Goal: Information Seeking & Learning: Learn about a topic

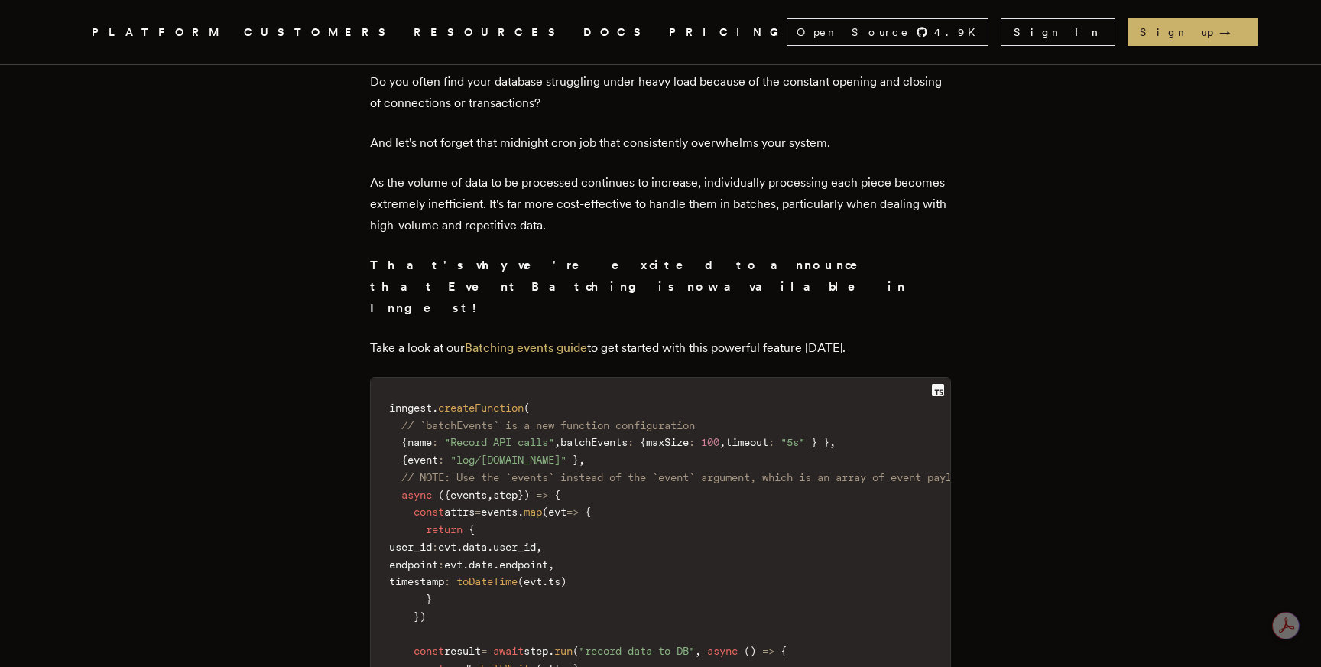
scroll to position [623, 0]
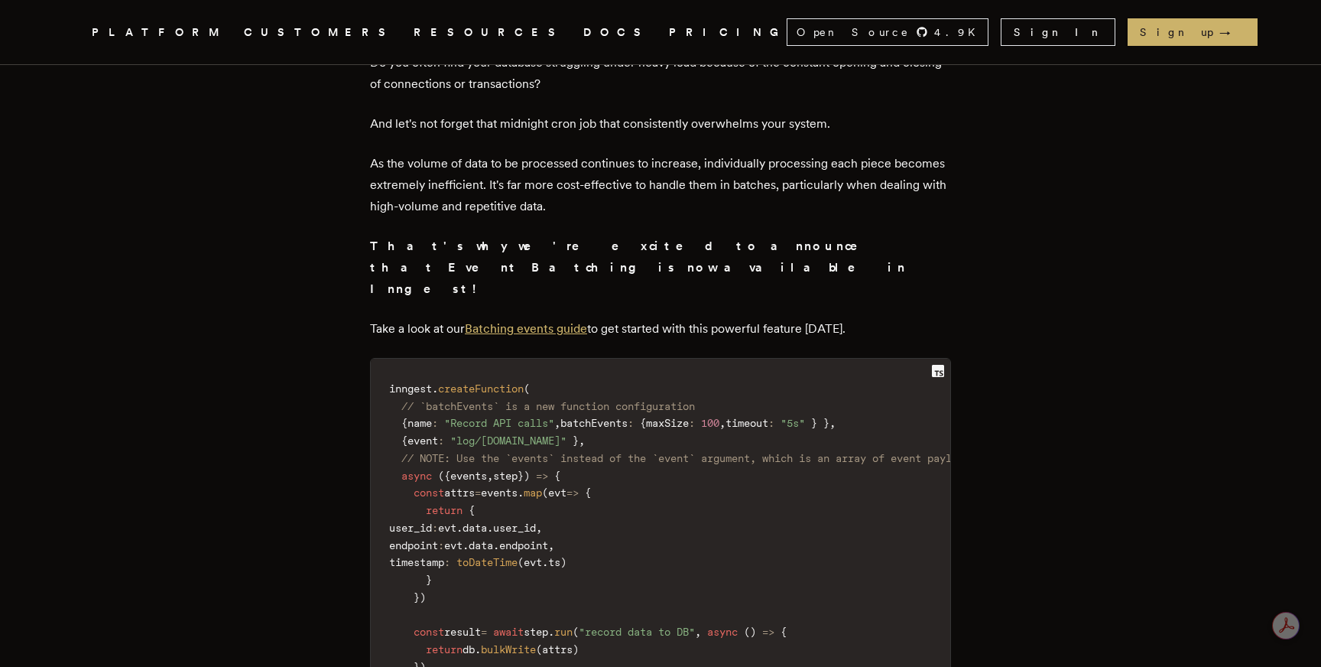
click at [511, 321] on link "Batching events guide" at bounding box center [526, 328] width 122 height 15
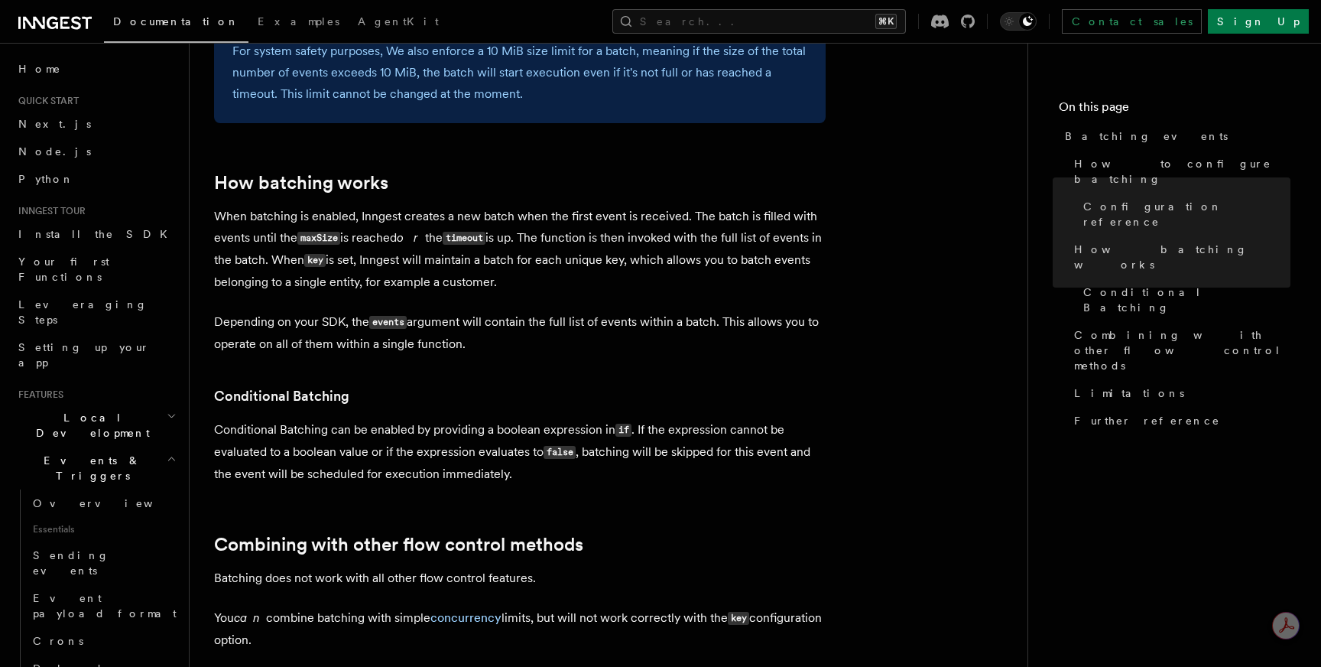
scroll to position [1200, 0]
click at [446, 435] on p "Conditional Batching can be enabled by providing a boolean expression in if . I…" at bounding box center [520, 450] width 612 height 66
click at [443, 433] on p "Conditional Batching can be enabled by providing a boolean expression in if . I…" at bounding box center [520, 450] width 612 height 66
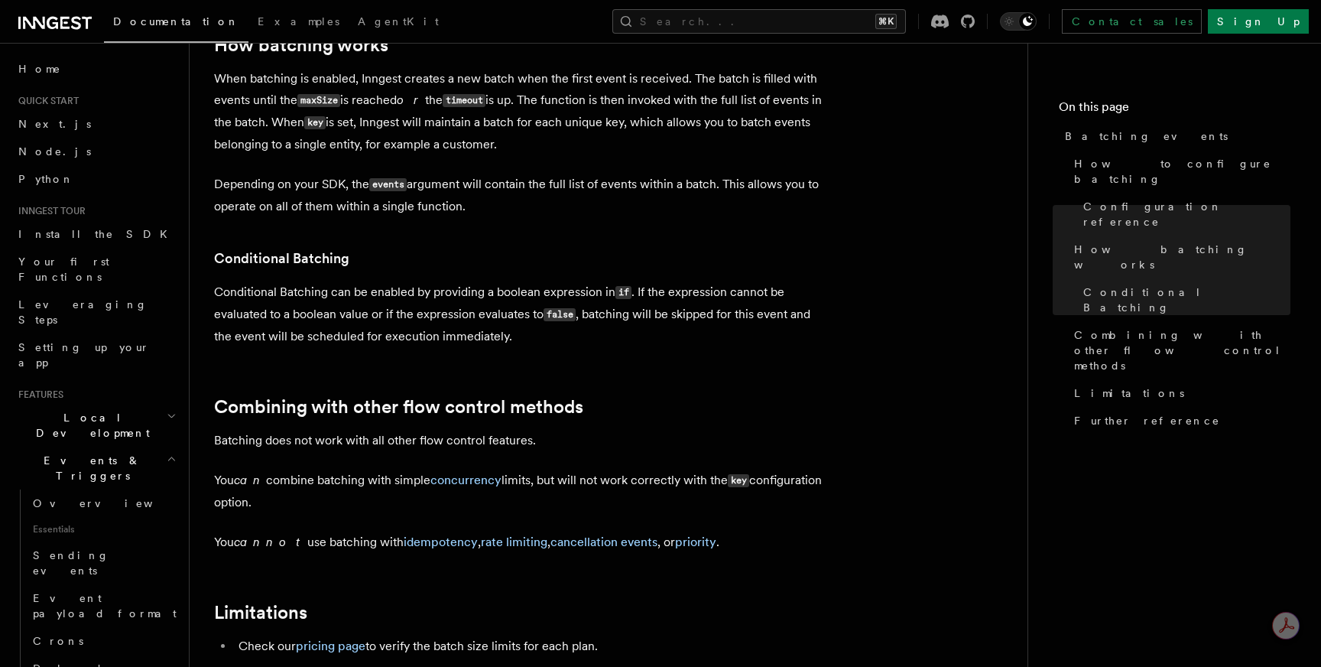
scroll to position [1337, 0]
click at [433, 439] on p "Batching does not work with all other flow control features." at bounding box center [520, 439] width 612 height 21
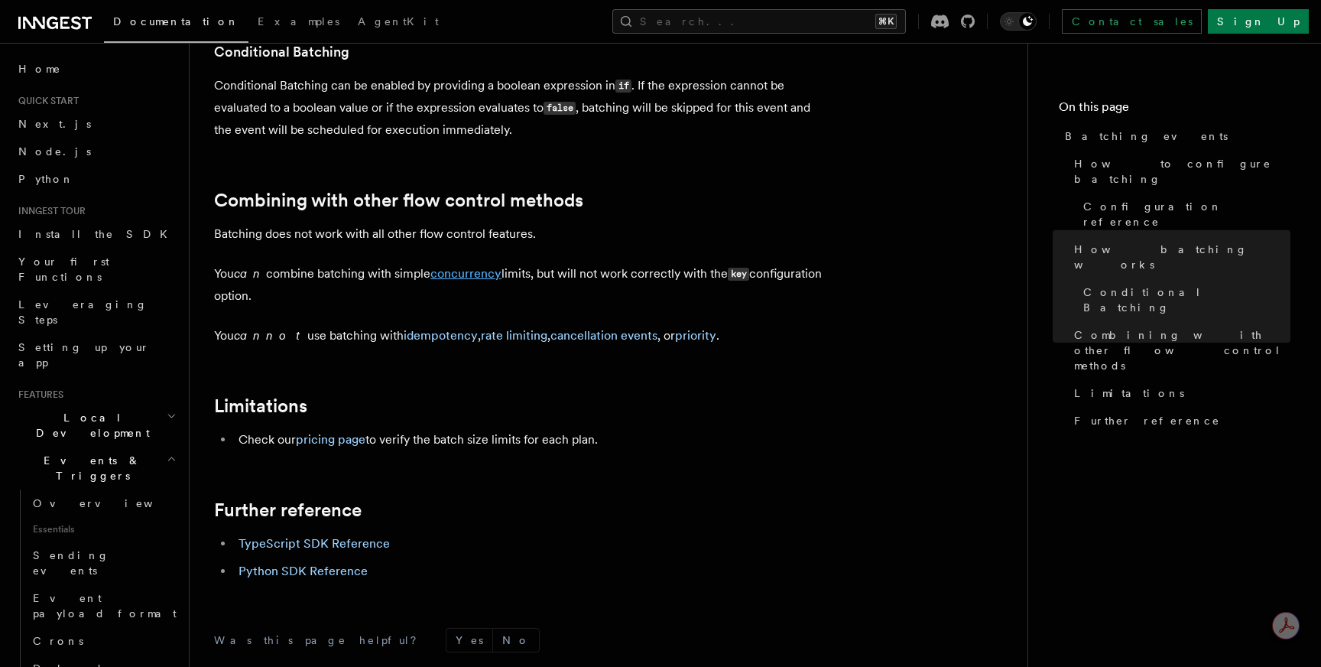
scroll to position [1543, 0]
click at [348, 443] on link "pricing page" at bounding box center [331, 438] width 70 height 15
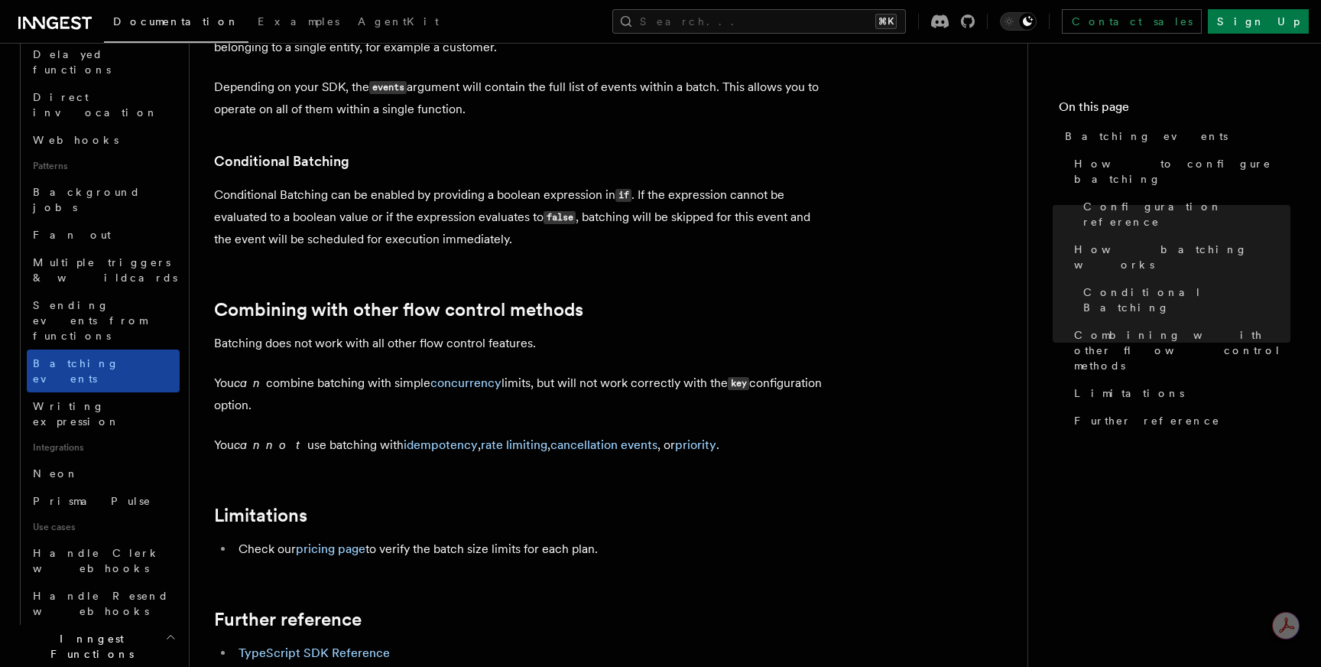
scroll to position [617, 0]
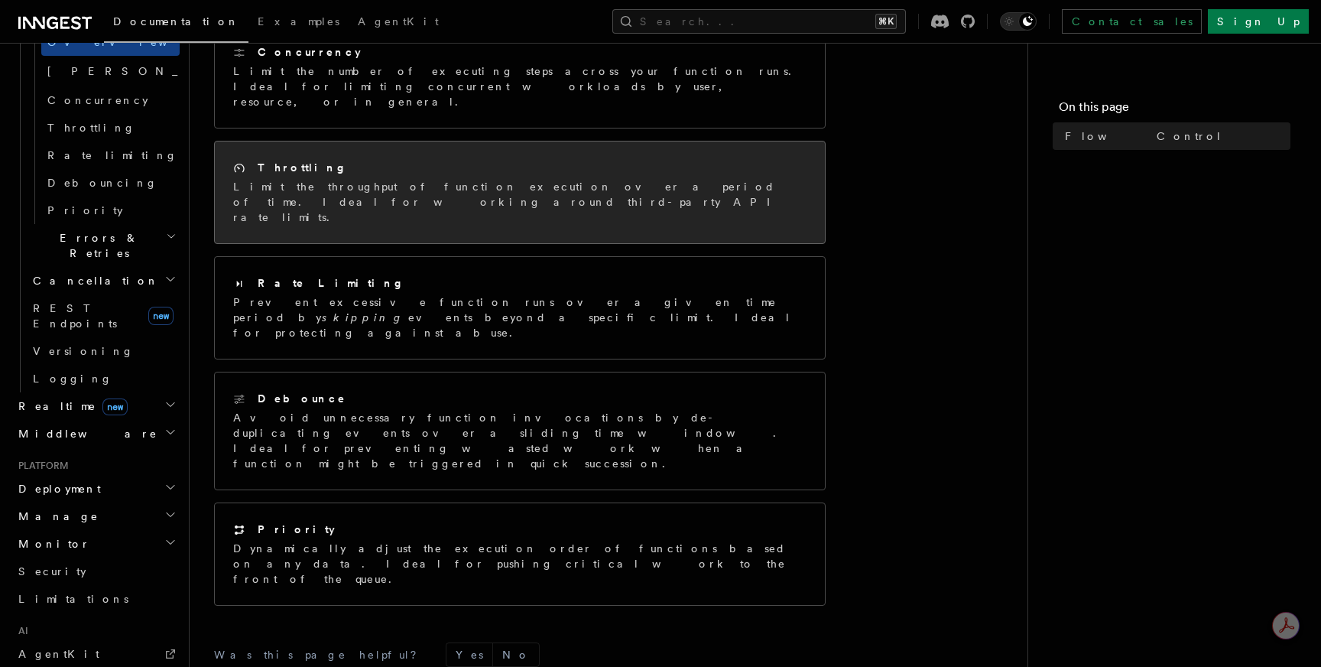
scroll to position [288, 0]
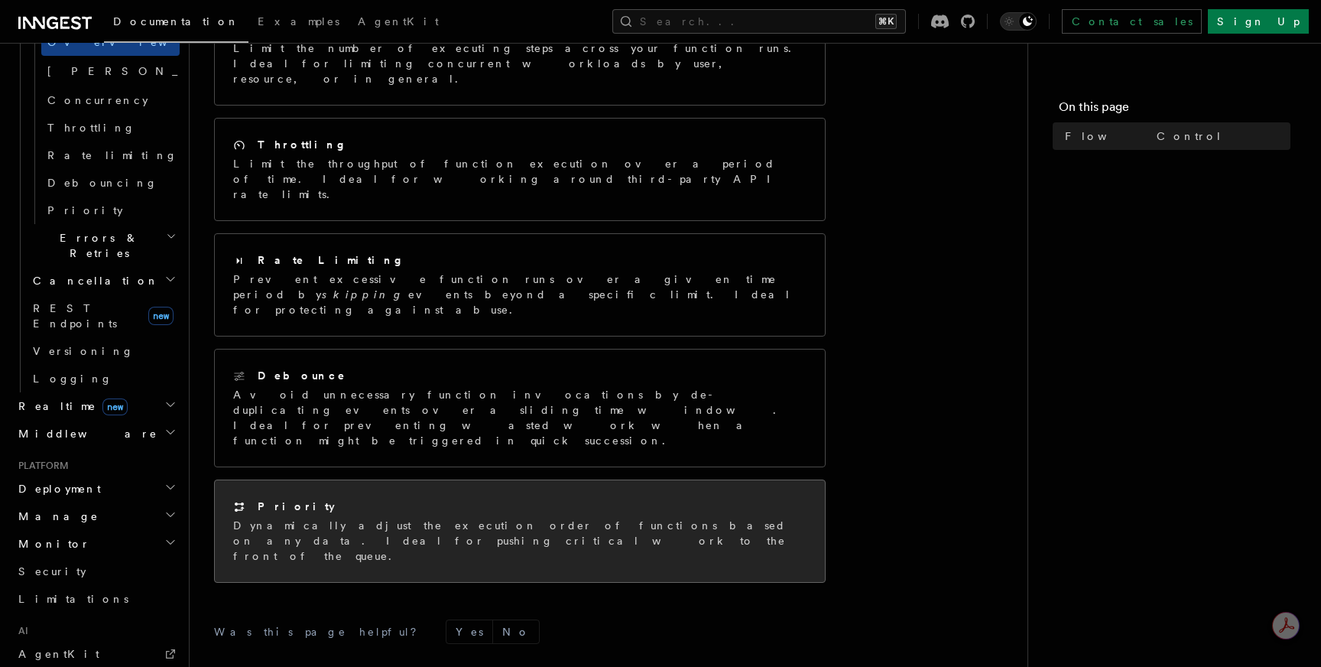
click at [313, 498] on div "Priority" at bounding box center [519, 506] width 573 height 16
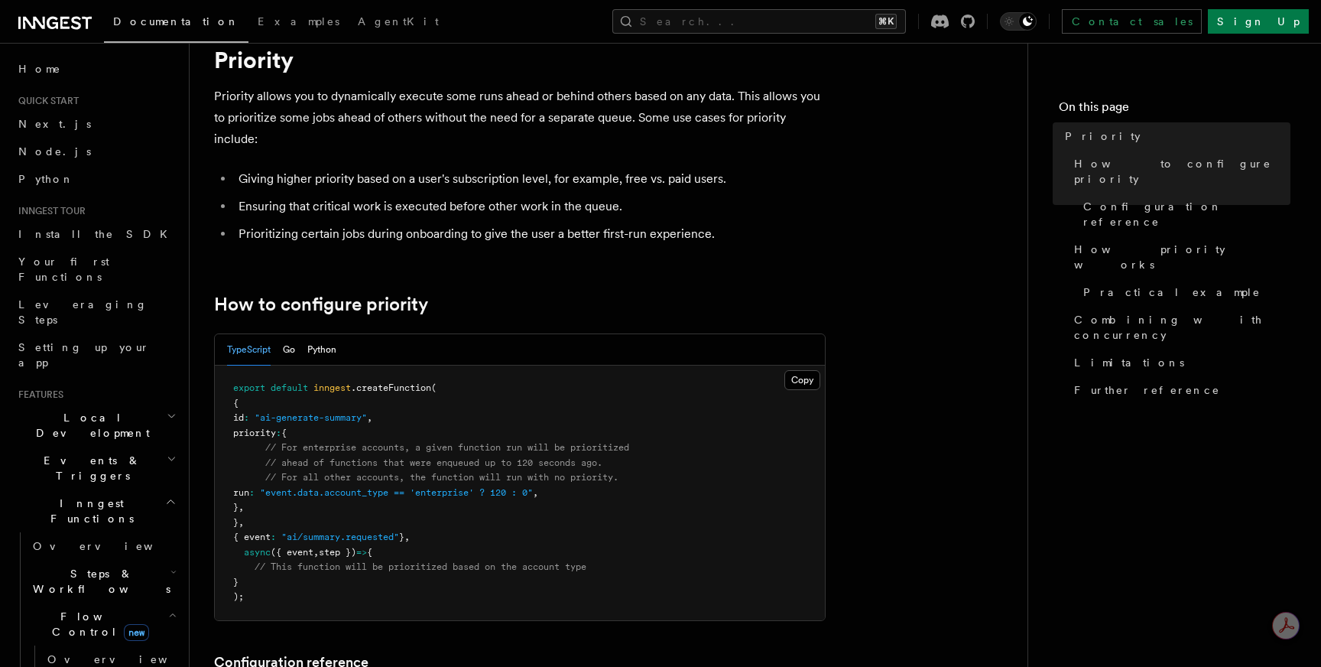
scroll to position [54, 0]
drag, startPoint x: 282, startPoint y: 420, endPoint x: 394, endPoint y: 420, distance: 112.4
click at [372, 420] on span "id : "ai-generate-summary" ," at bounding box center [302, 418] width 139 height 11
click at [372, 423] on span "," at bounding box center [369, 418] width 5 height 11
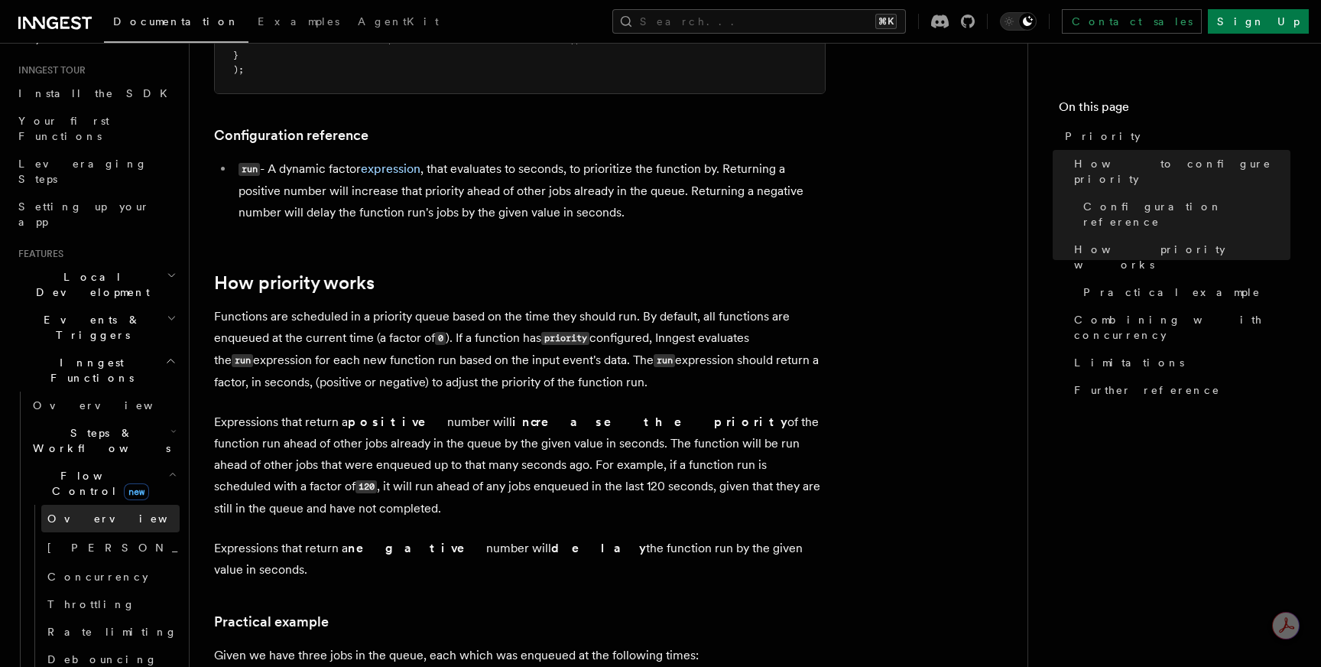
scroll to position [154, 0]
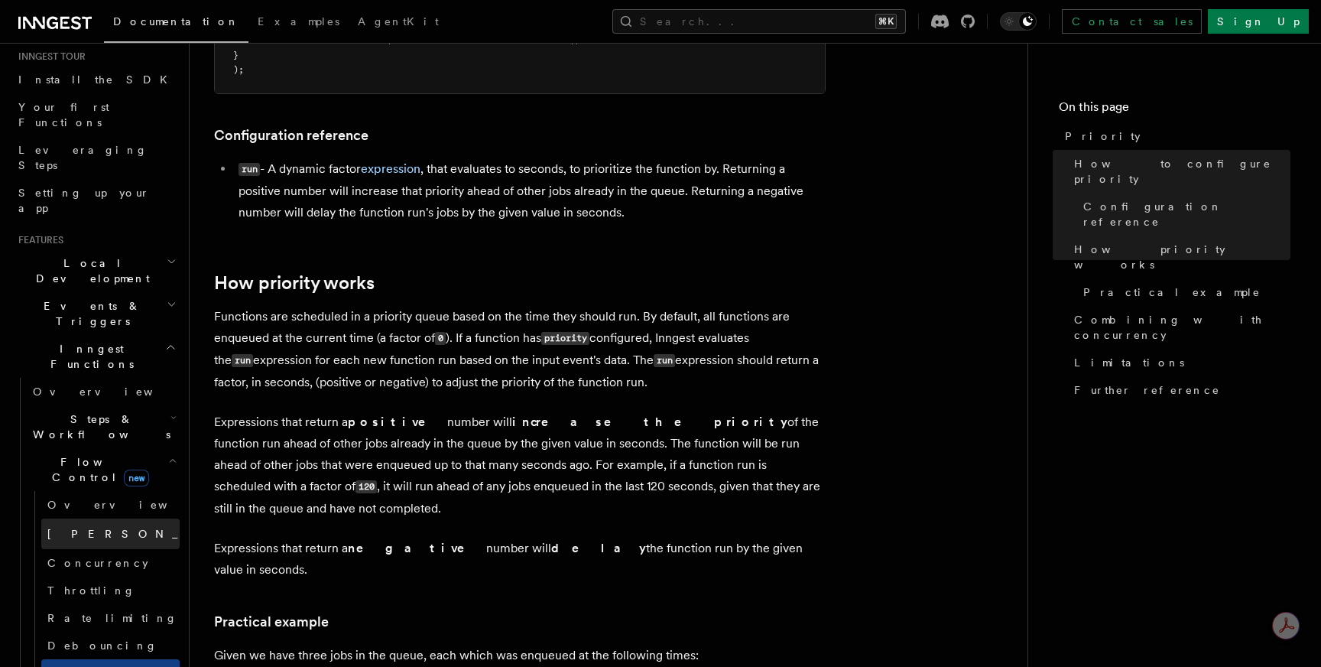
click at [129, 518] on link "Singleton new" at bounding box center [110, 533] width 138 height 31
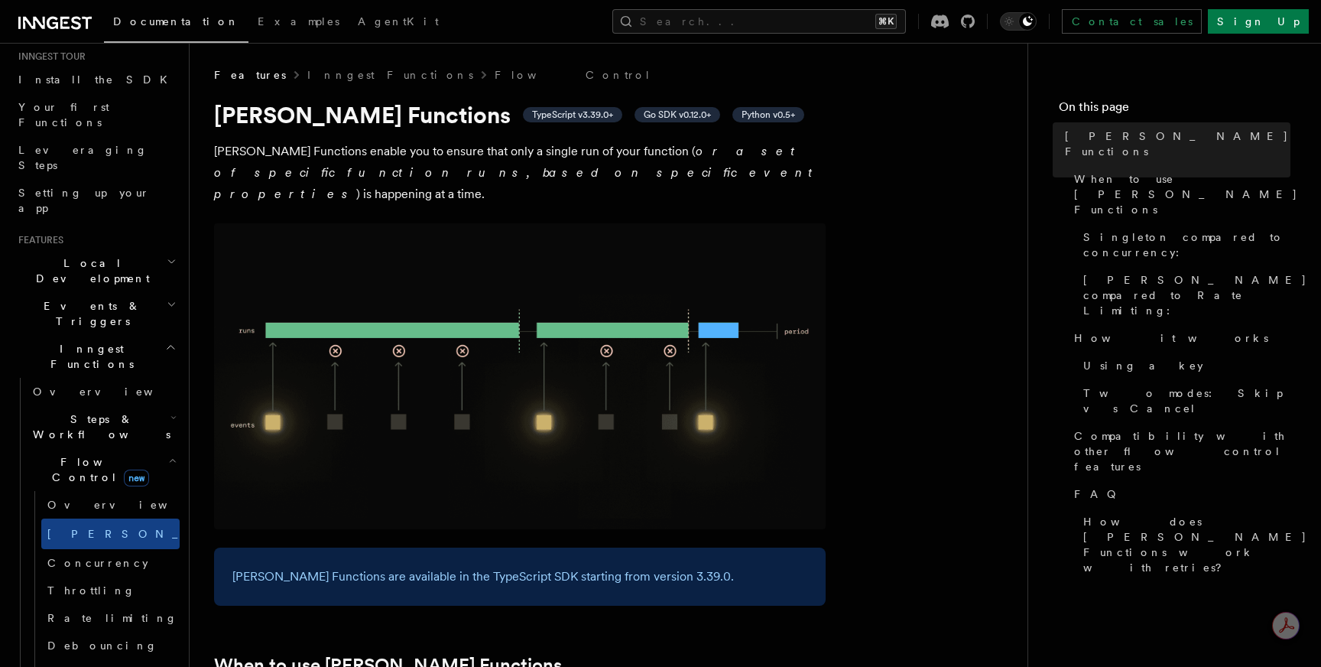
click at [137, 405] on h2 "Steps & Workflows" at bounding box center [103, 426] width 153 height 43
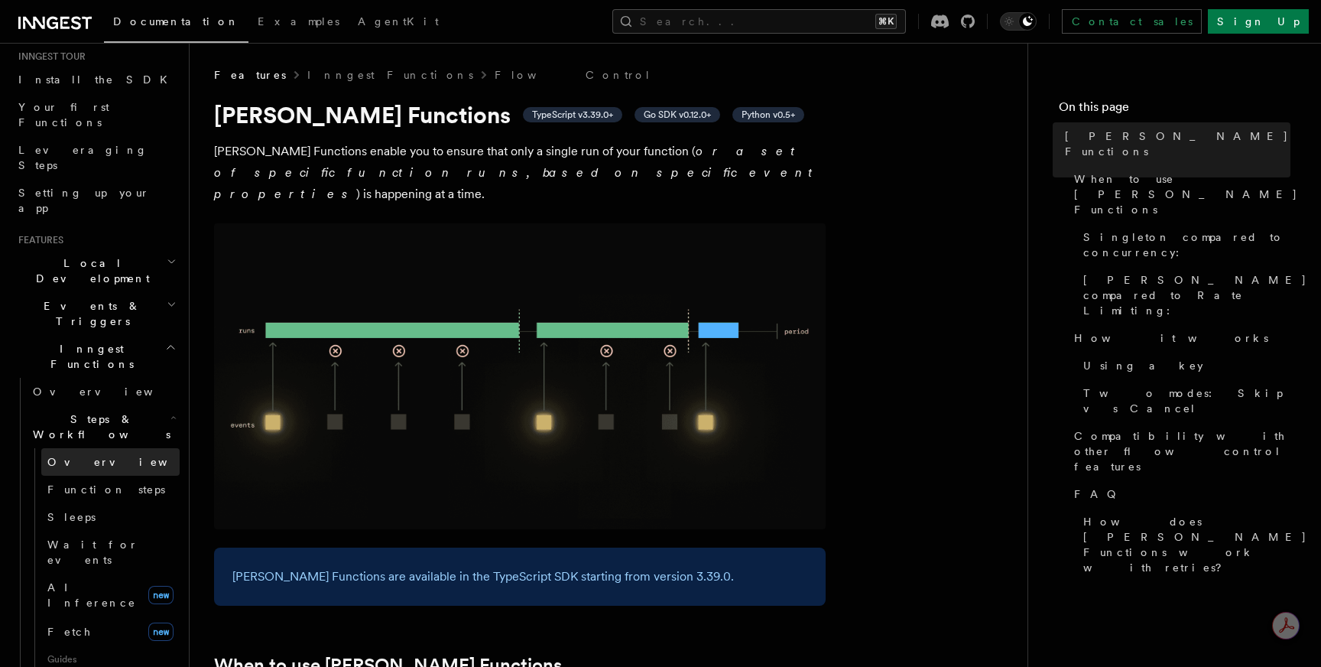
click at [118, 448] on link "Overview" at bounding box center [110, 462] width 138 height 28
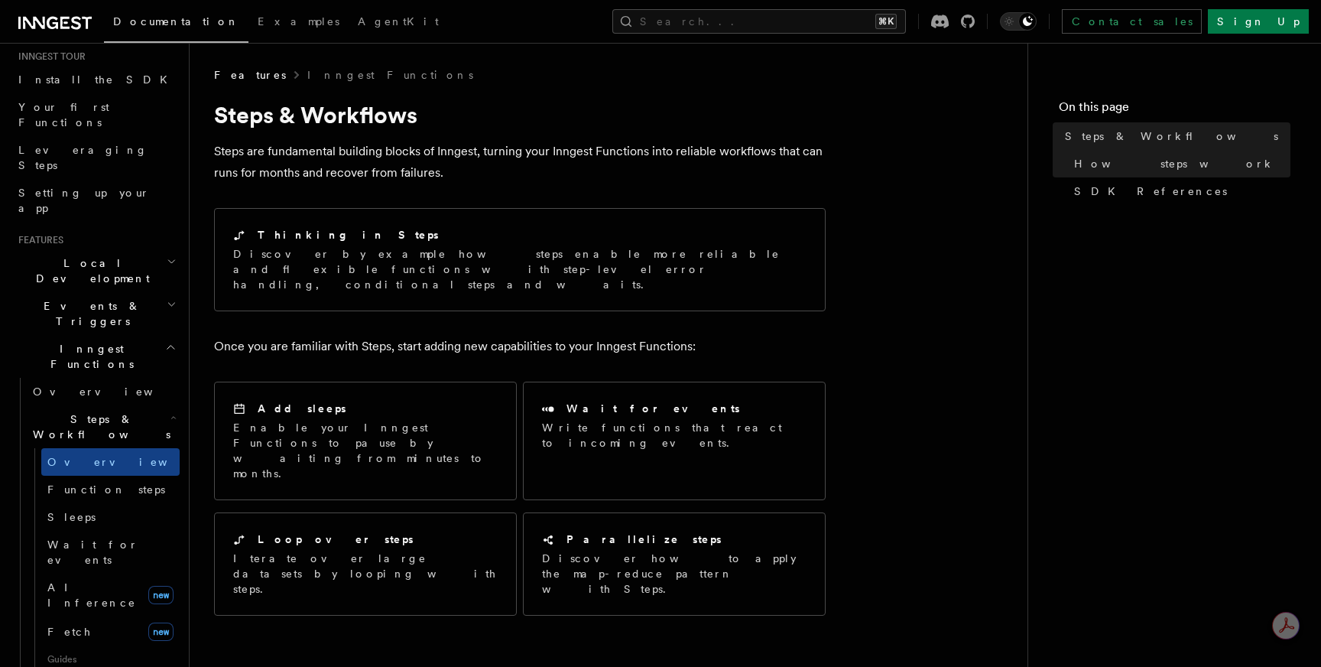
click at [342, 172] on p "Steps are fundamental building blocks of Inngest, turning your Inngest Function…" at bounding box center [520, 162] width 612 height 43
click at [342, 173] on p "Steps are fundamental building blocks of Inngest, turning your Inngest Function…" at bounding box center [520, 162] width 612 height 43
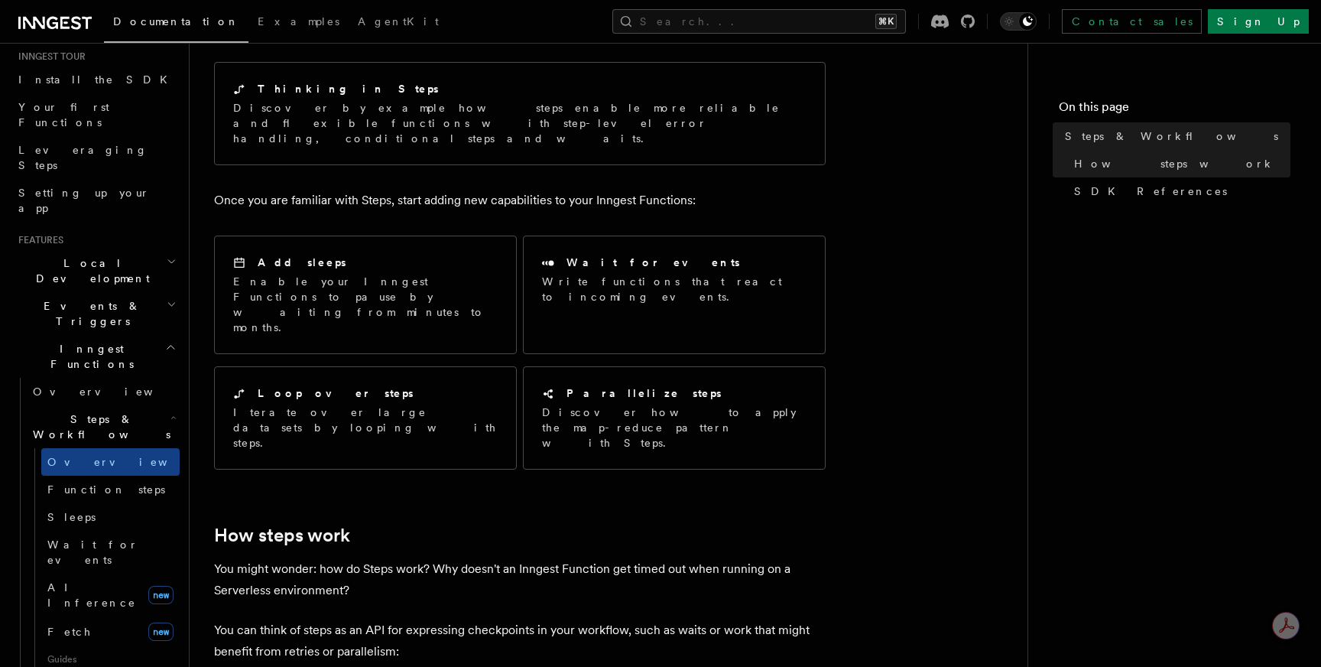
scroll to position [148, 0]
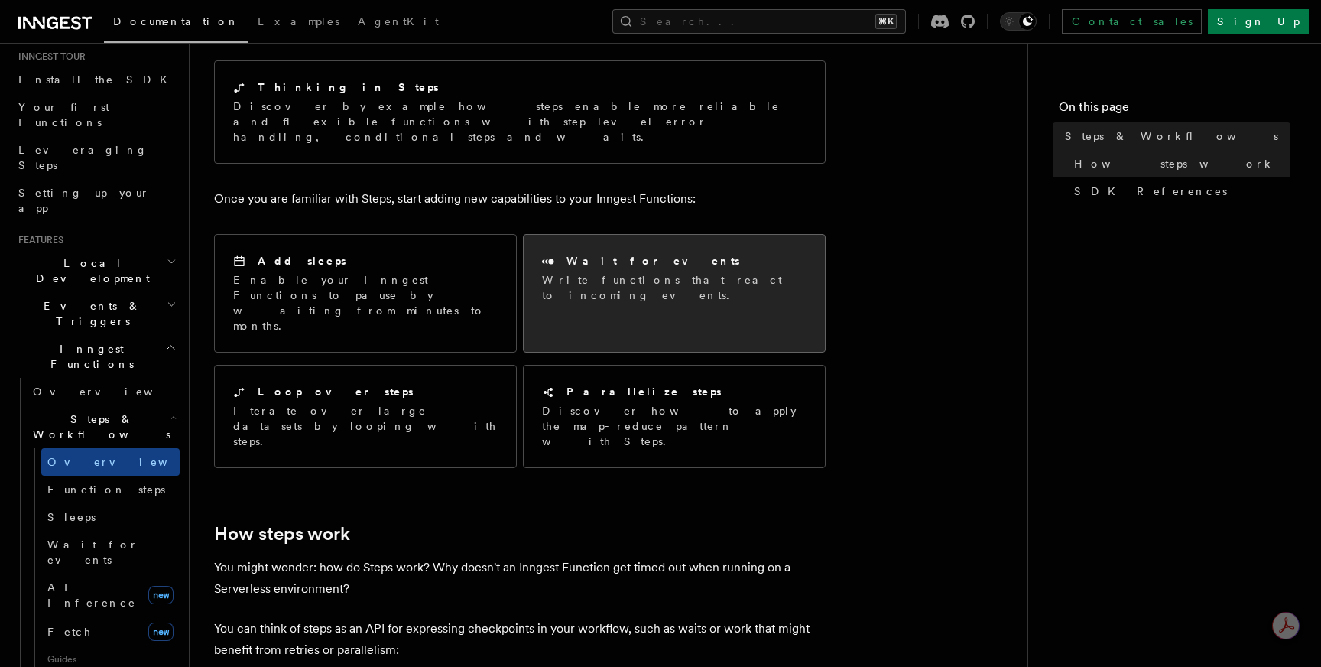
click at [560, 284] on div "Wait for events Write functions that react to incoming events." at bounding box center [674, 278] width 301 height 86
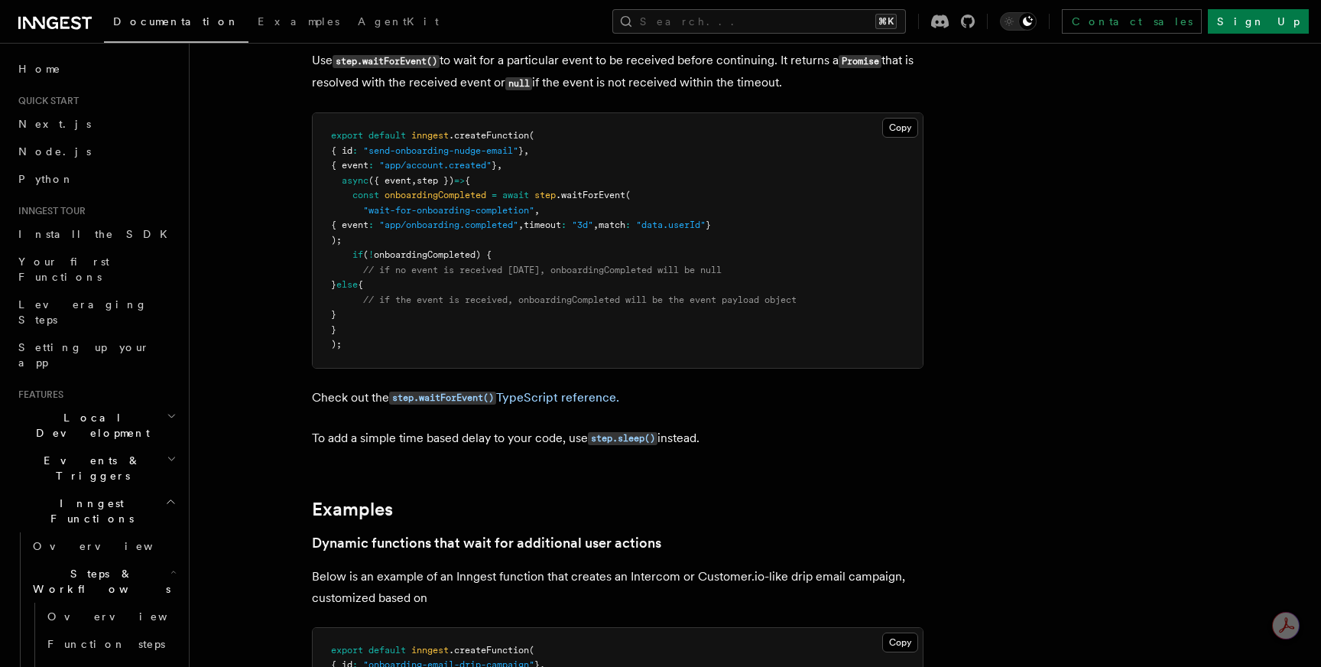
scroll to position [245, 0]
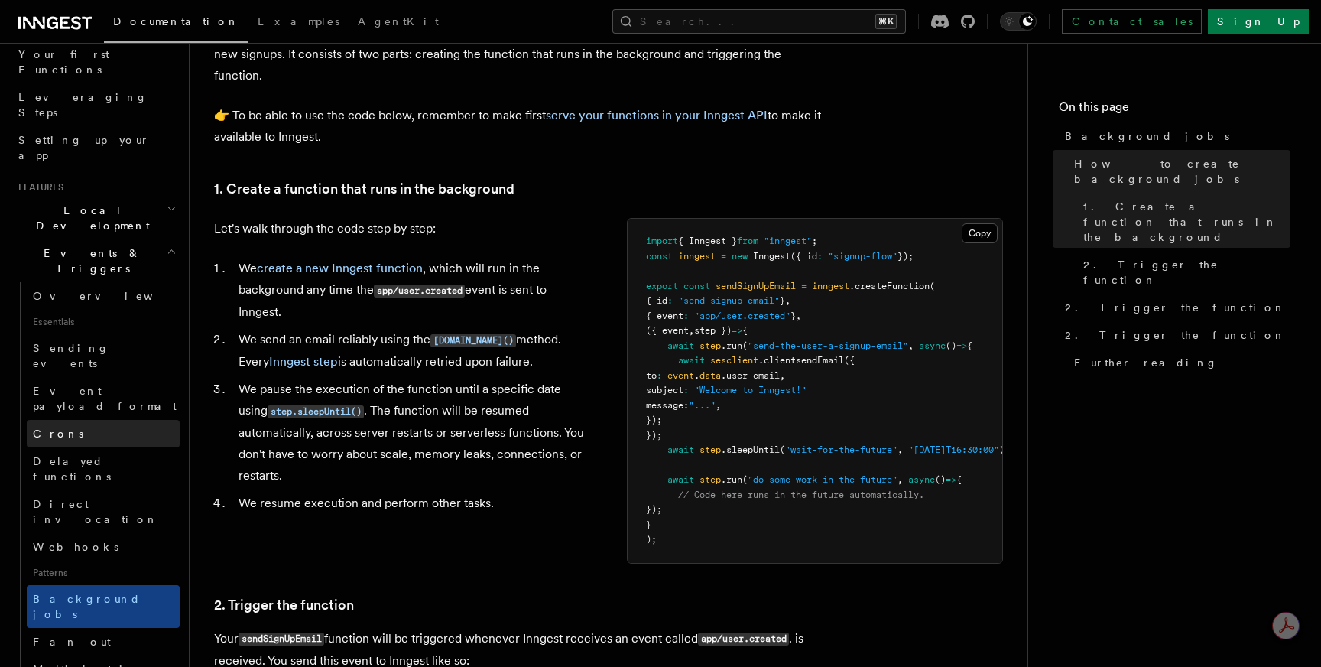
scroll to position [213, 0]
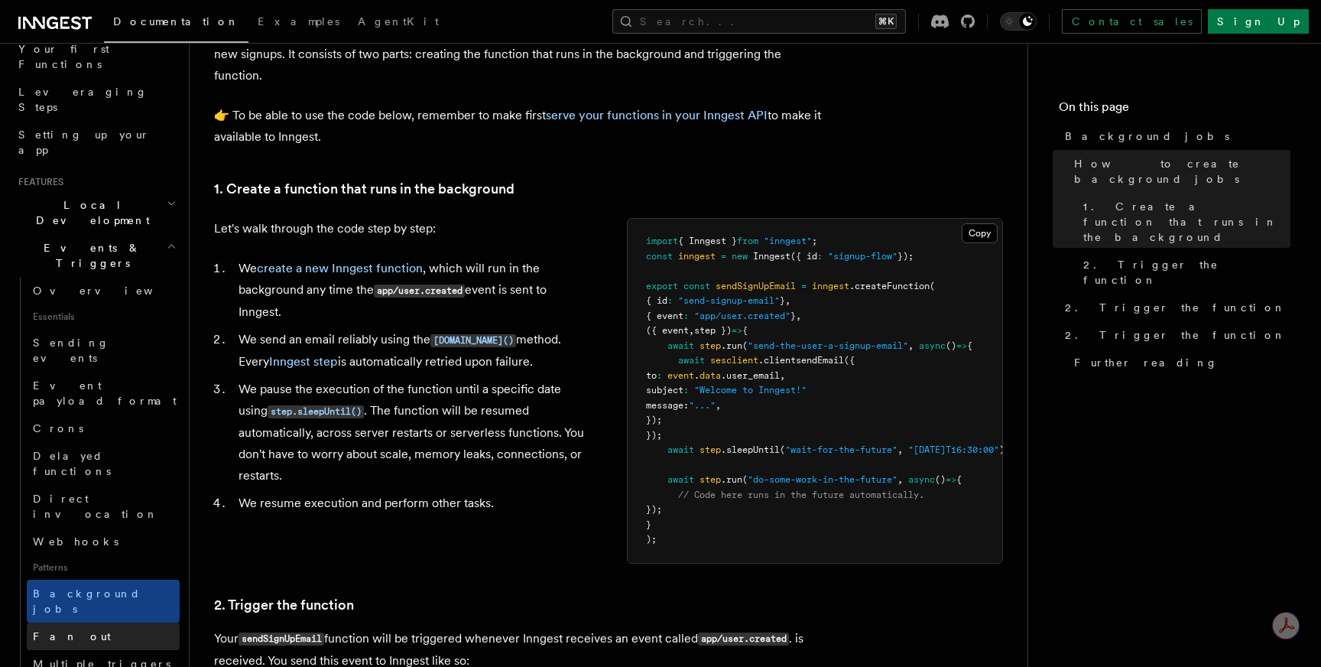
click at [94, 622] on link "Fan out" at bounding box center [103, 636] width 153 height 28
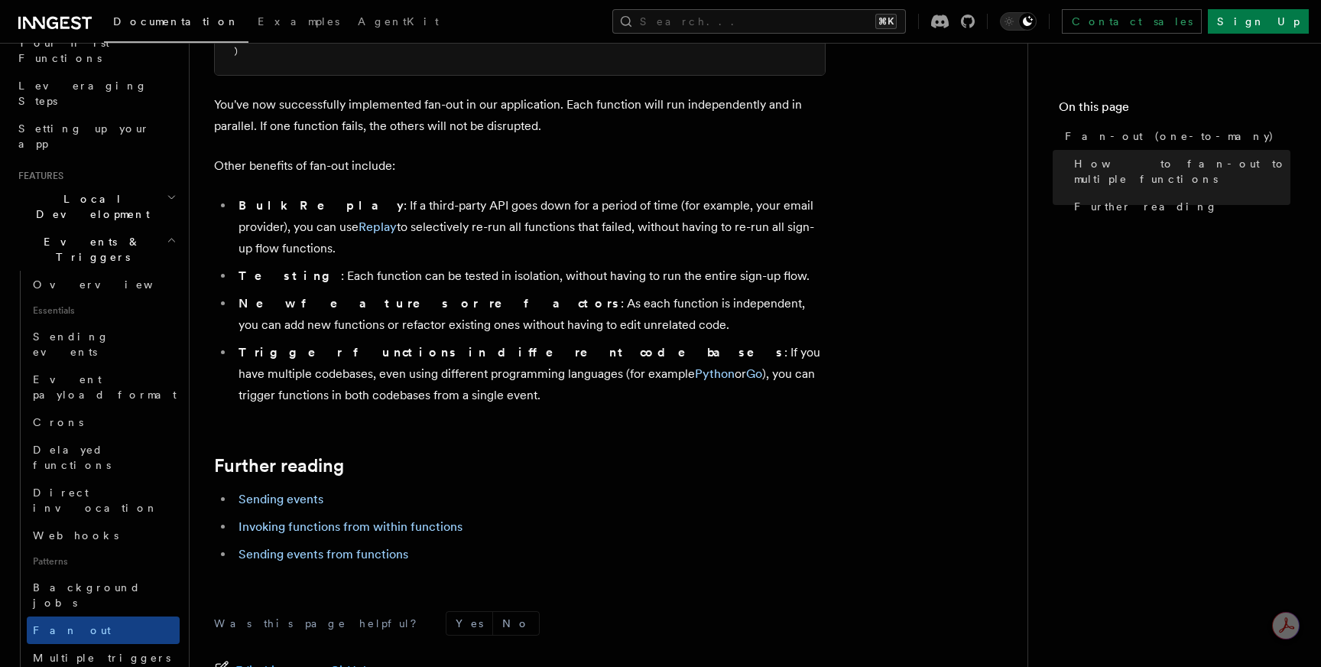
scroll to position [220, 0]
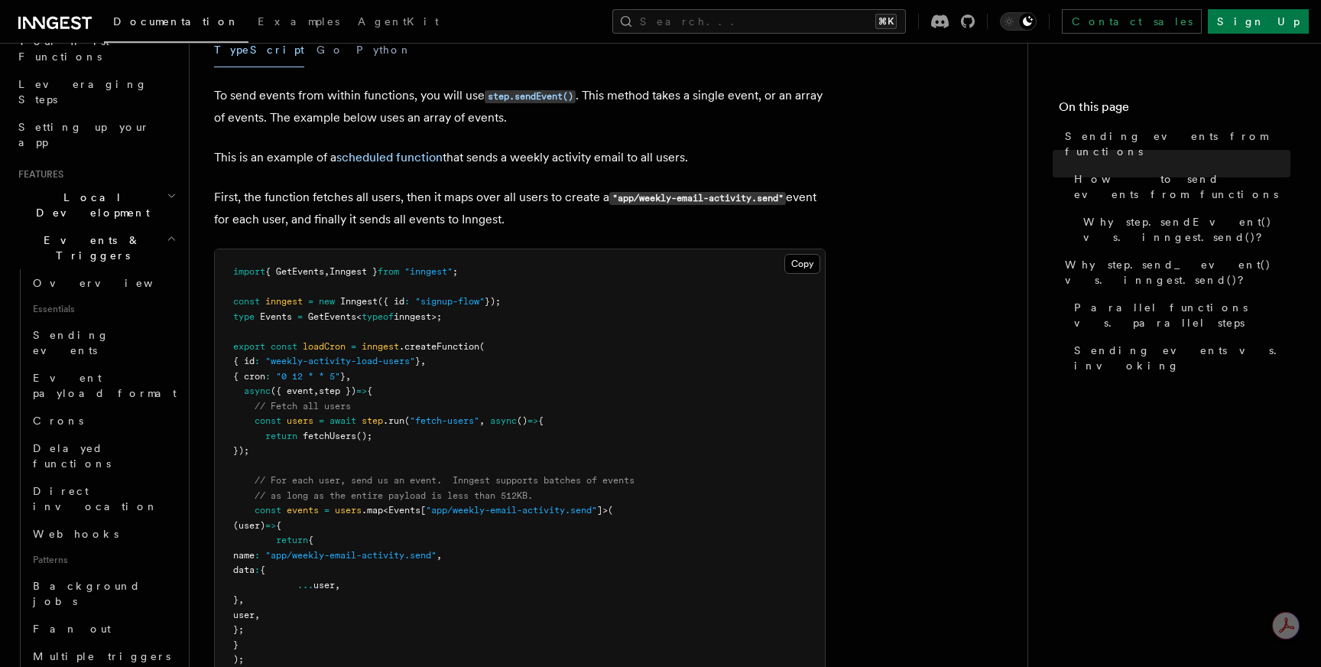
scroll to position [448, 0]
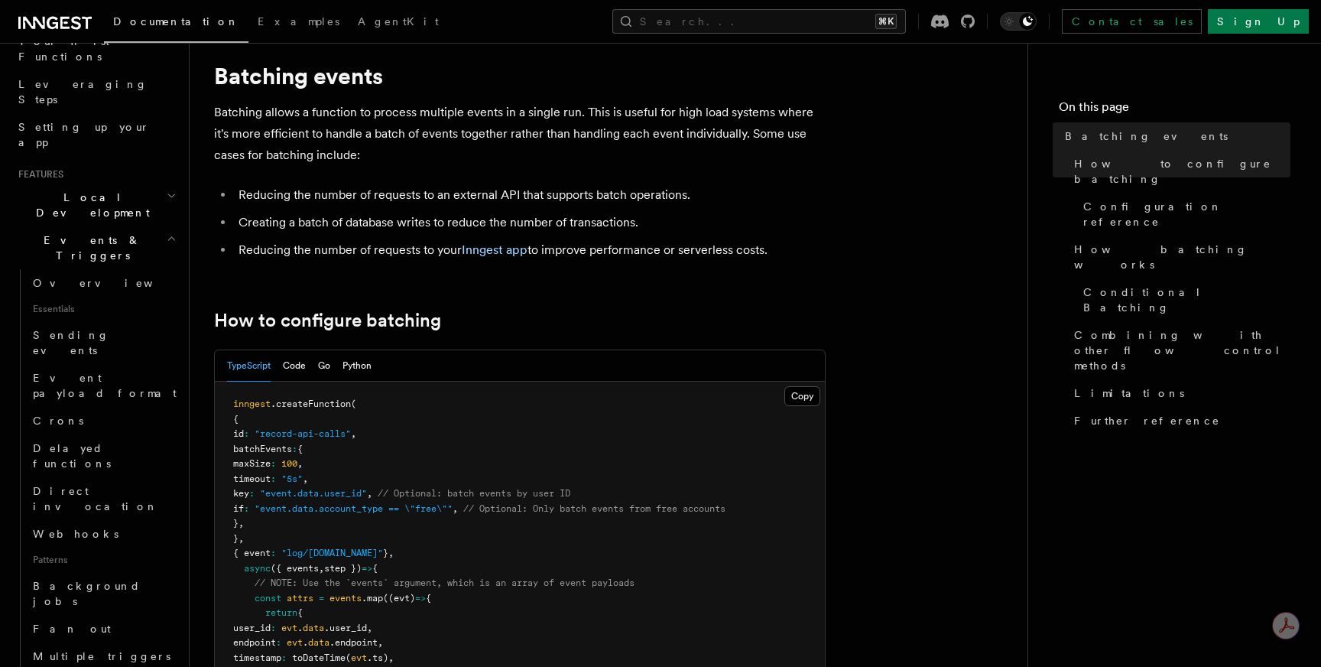
scroll to position [42, 0]
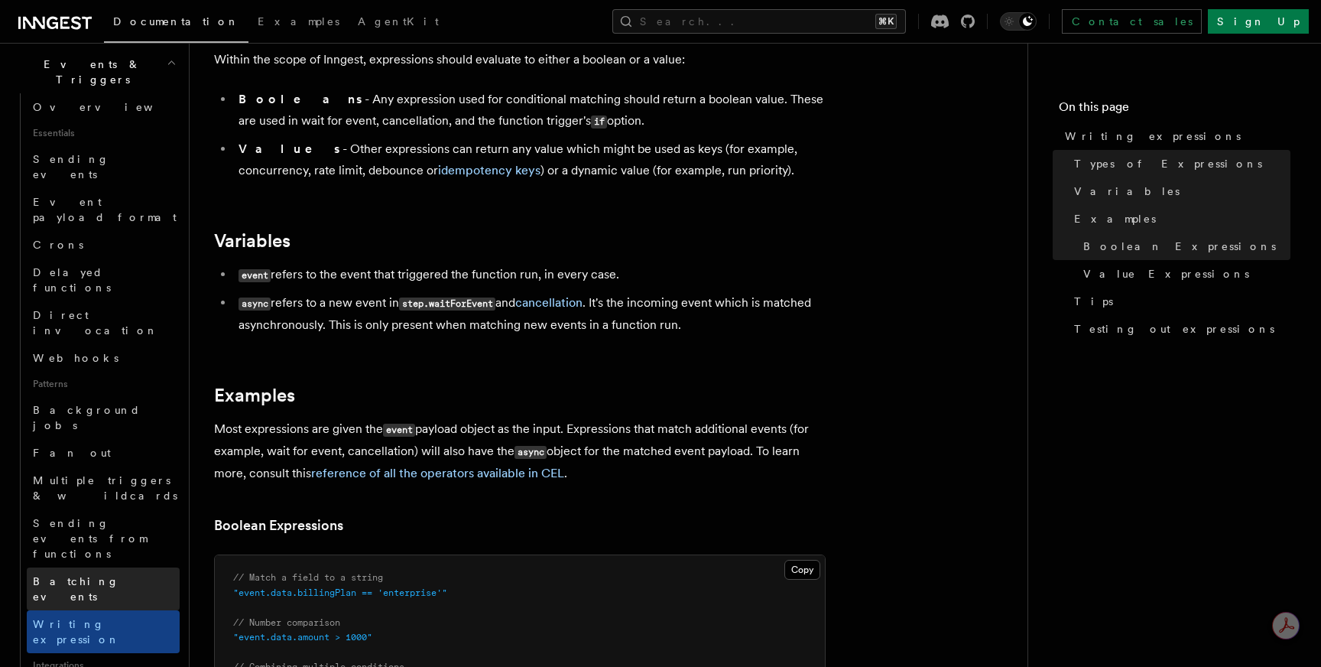
scroll to position [411, 0]
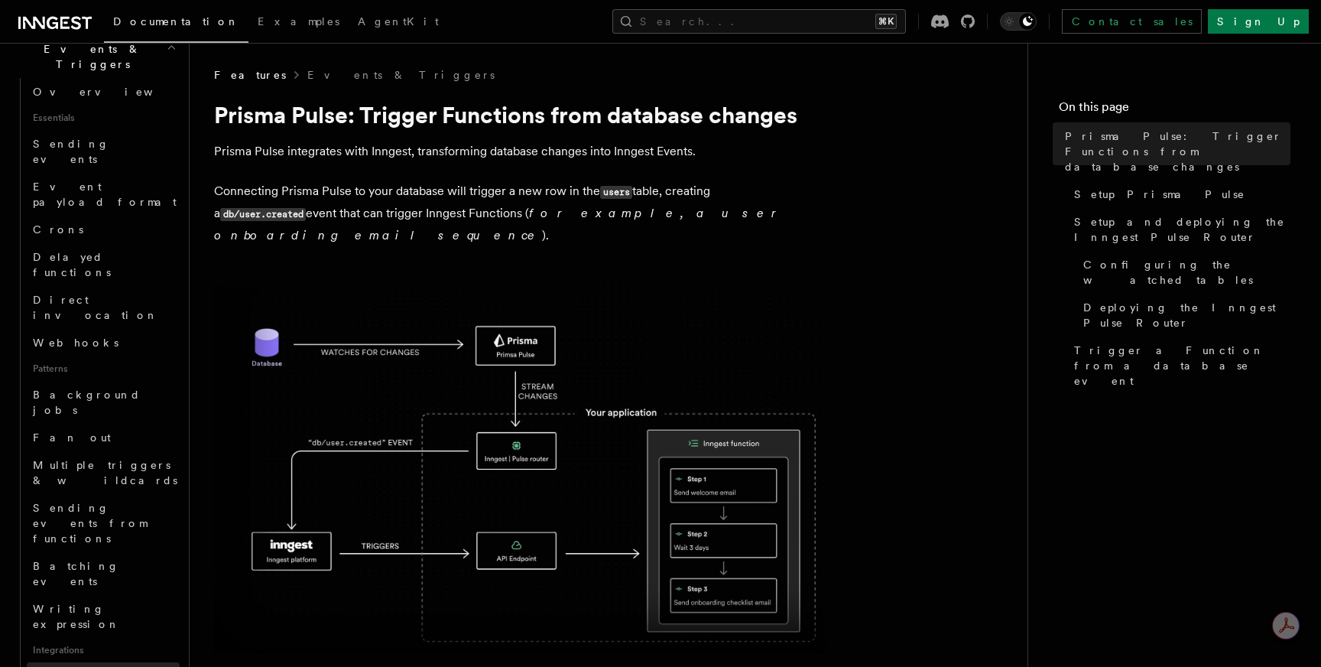
click at [107, 662] on link "Neon" at bounding box center [103, 676] width 153 height 28
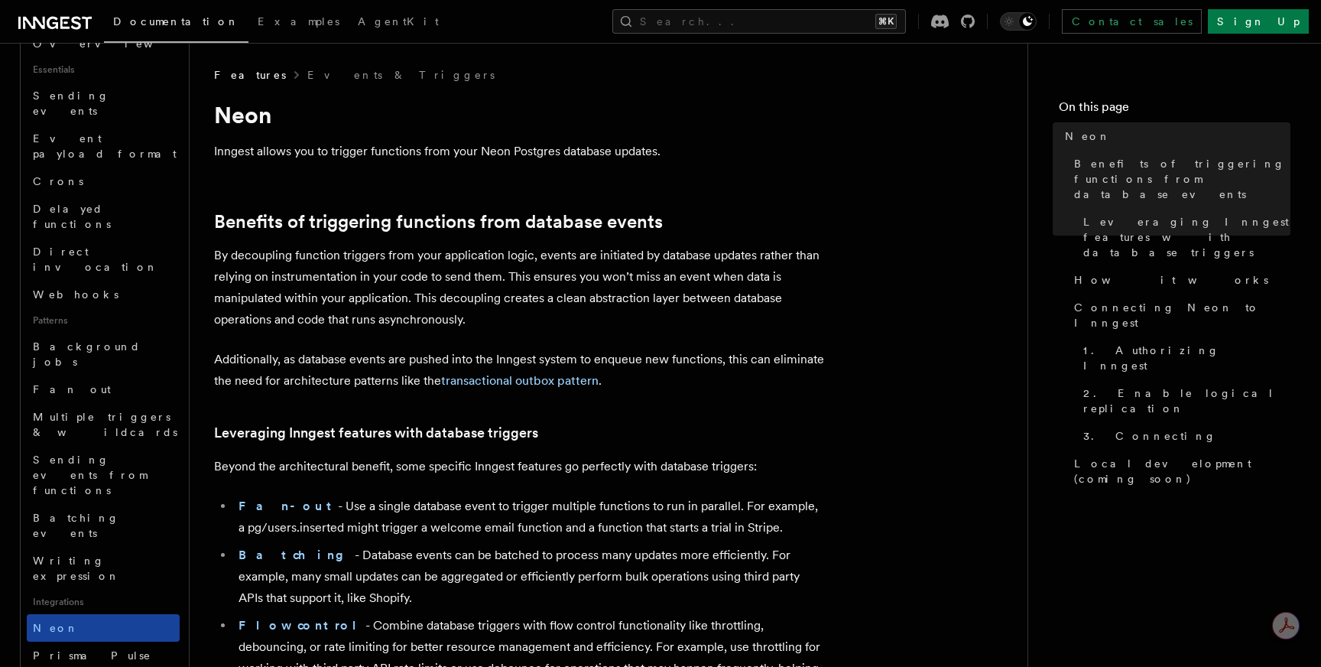
scroll to position [456, 0]
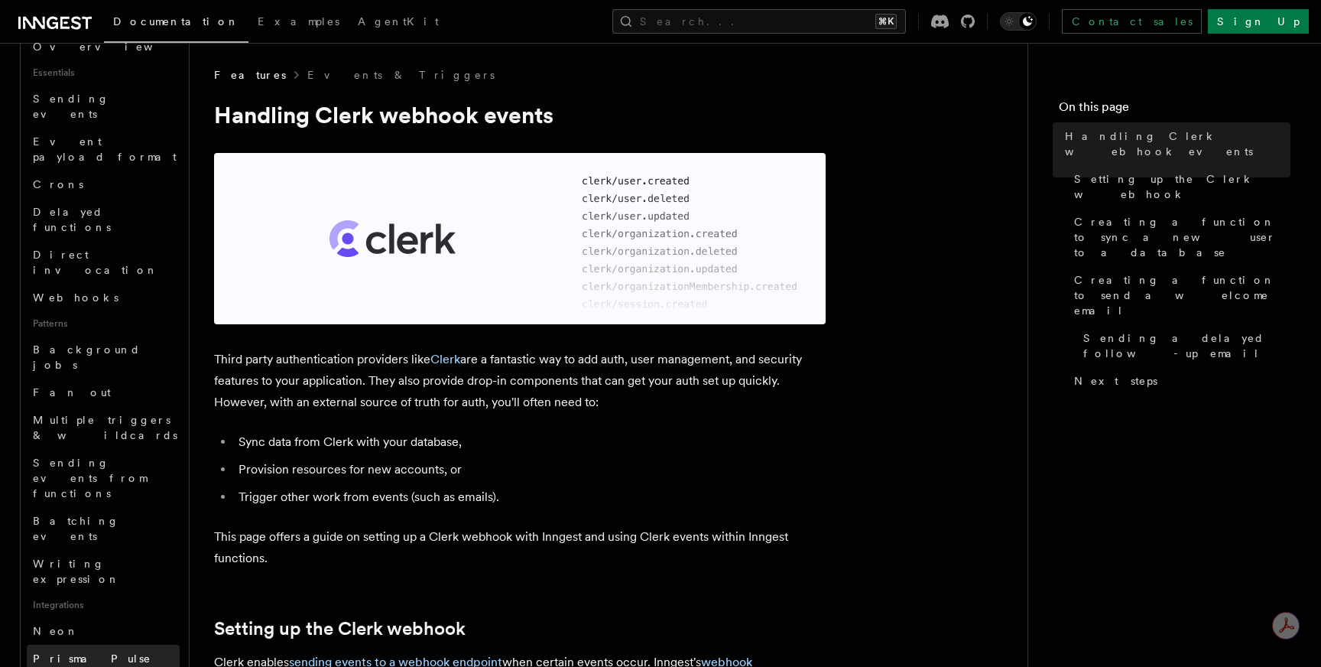
click at [99, 644] on link "Prisma Pulse" at bounding box center [103, 658] width 153 height 28
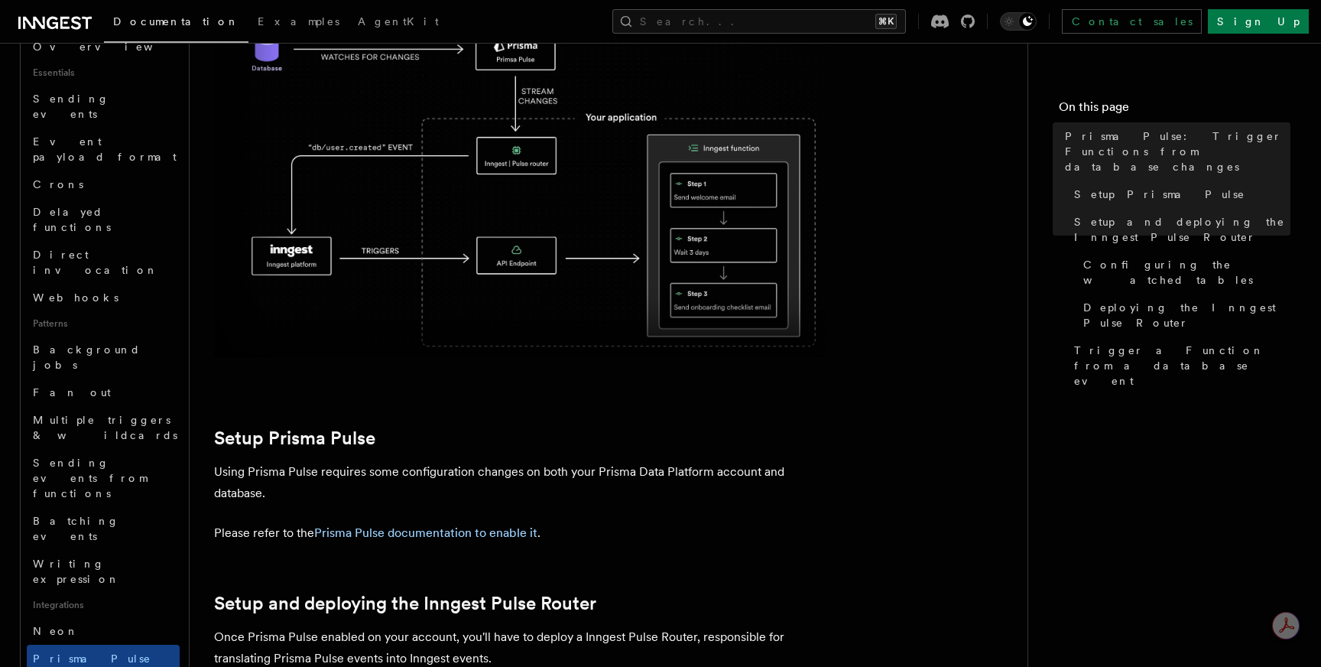
scroll to position [300, 0]
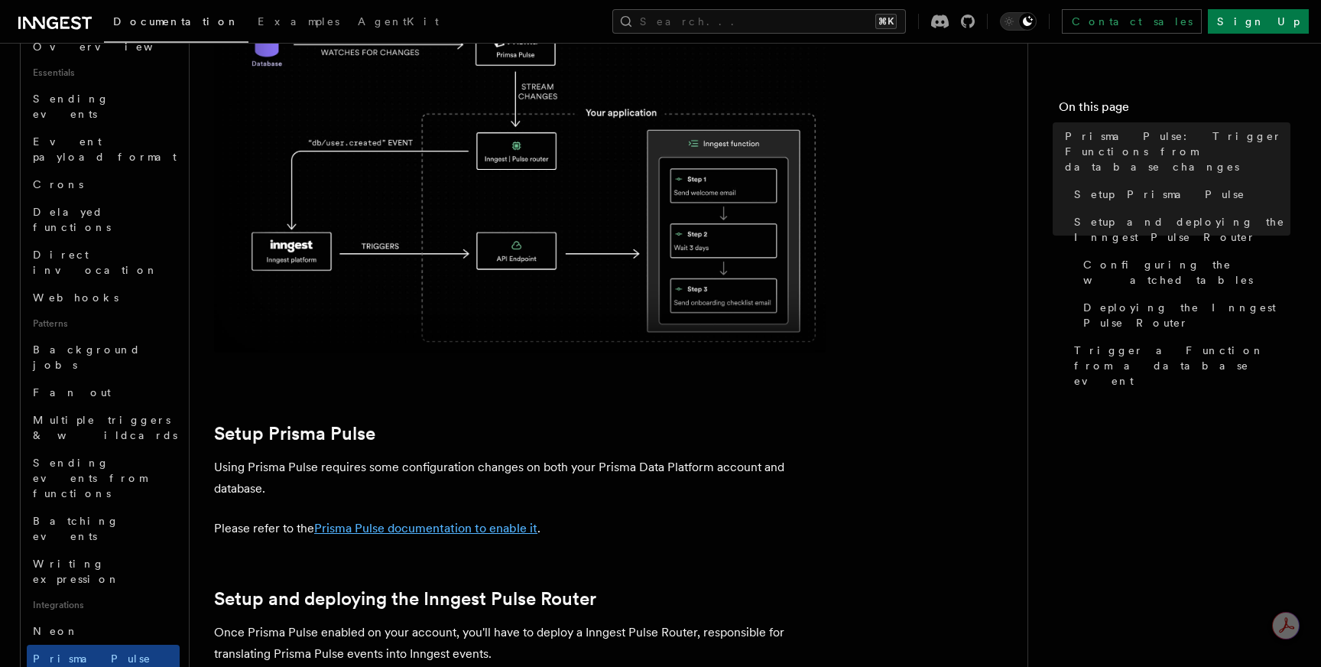
click at [357, 521] on link "Prisma Pulse documentation to enable it" at bounding box center [425, 528] width 223 height 15
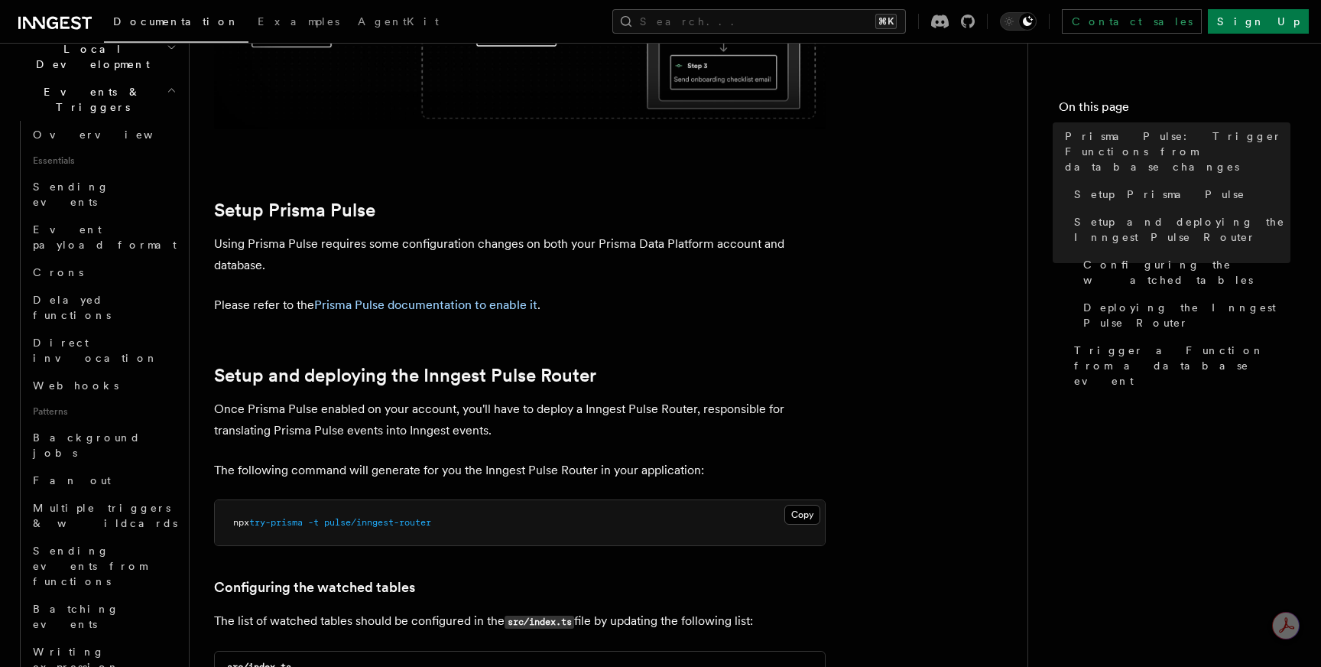
scroll to position [524, 0]
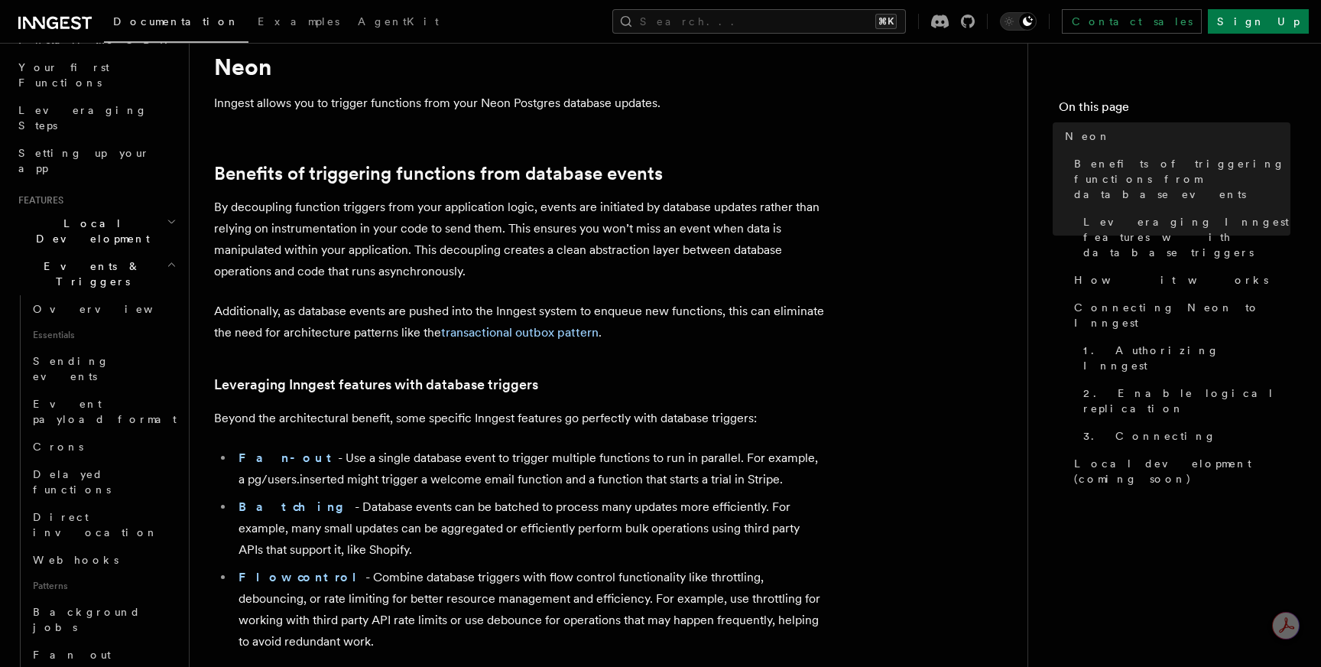
scroll to position [191, 0]
click at [110, 436] on link "Crons" at bounding box center [103, 450] width 153 height 28
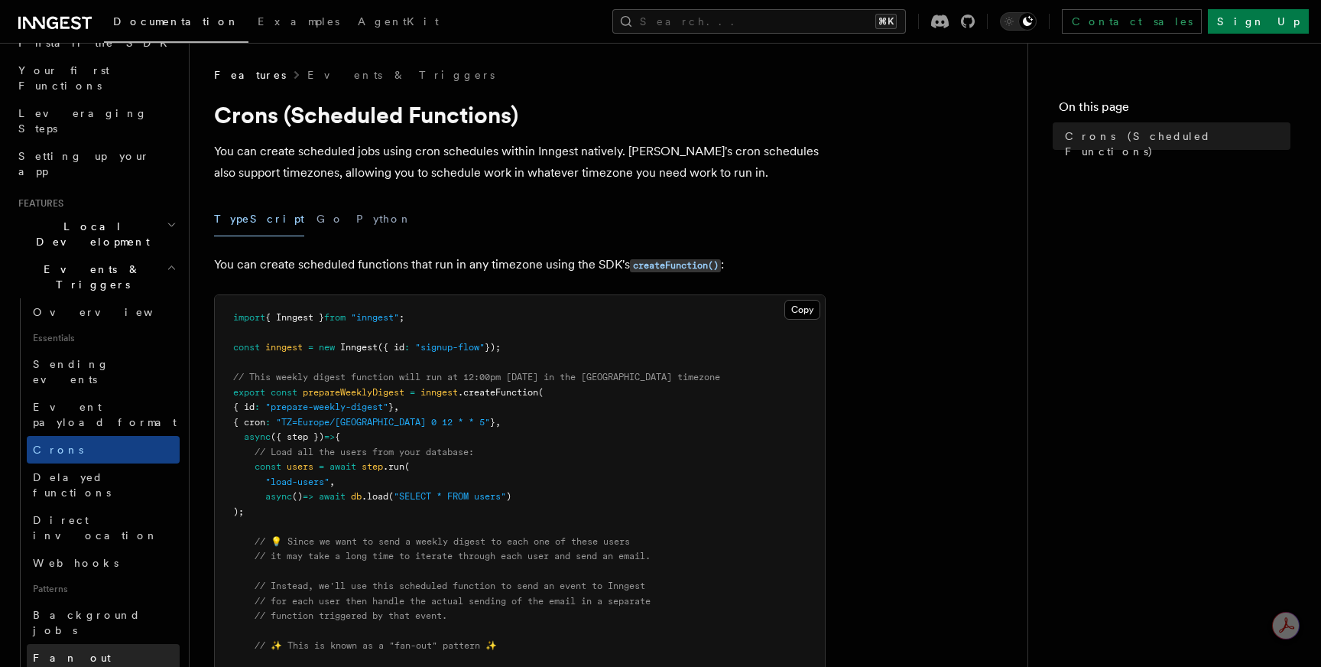
click at [86, 644] on link "Fan out" at bounding box center [103, 658] width 153 height 28
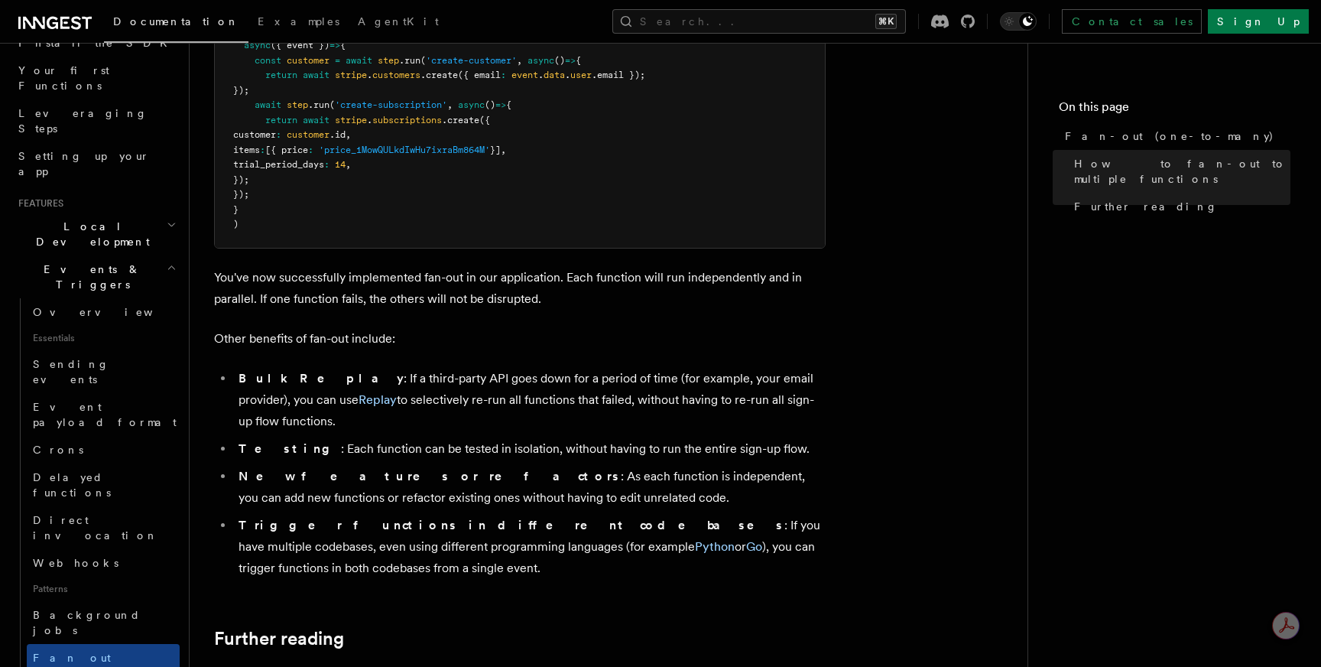
scroll to position [1730, 0]
click at [359, 394] on link "Replay" at bounding box center [378, 401] width 38 height 15
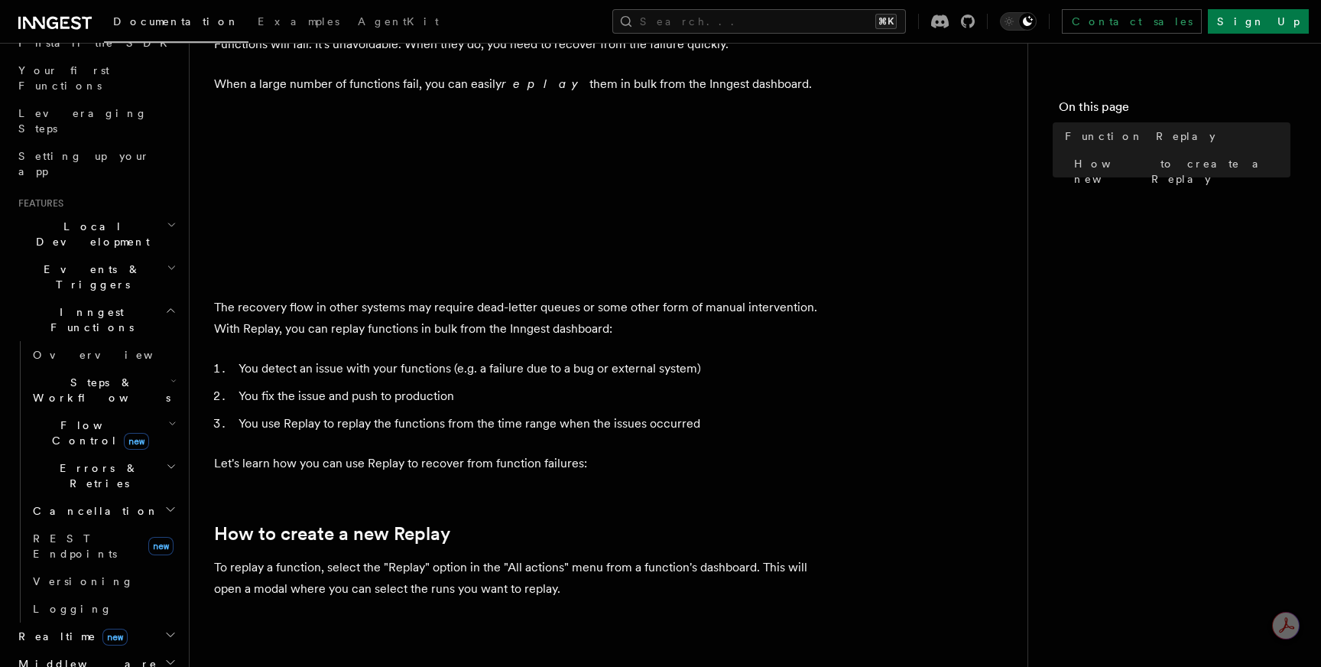
scroll to position [106, 0]
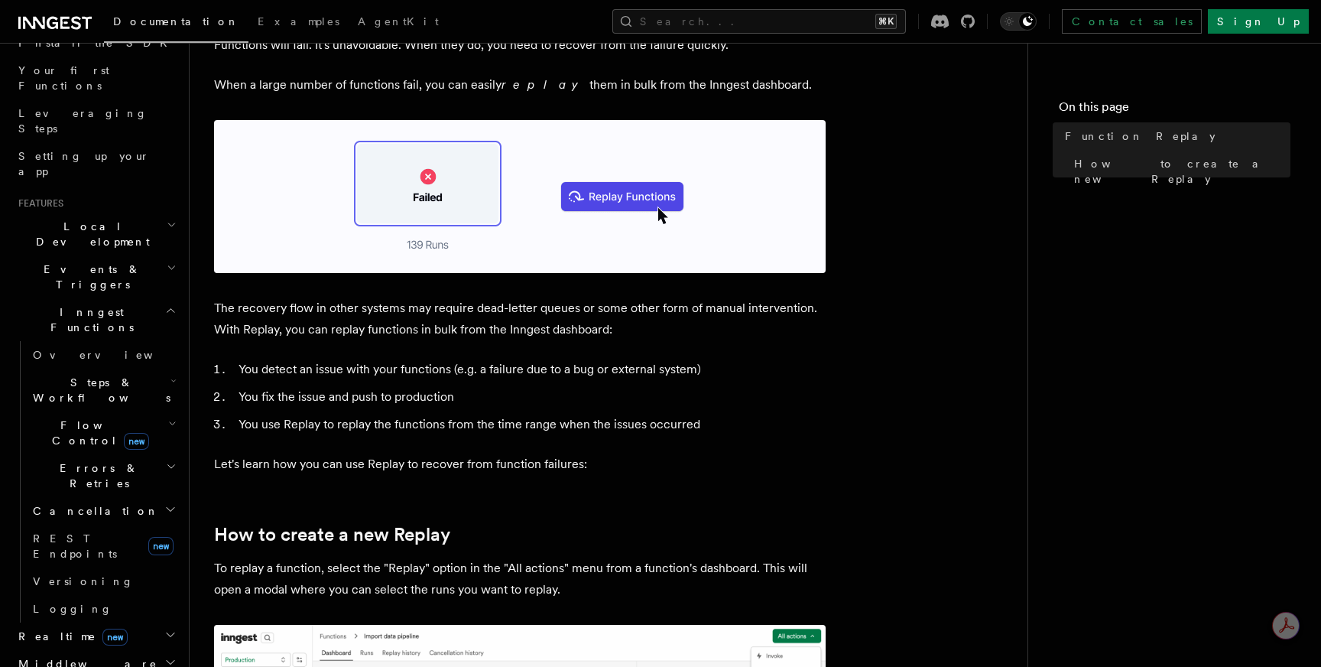
click at [487, 307] on p "The recovery flow in other systems may require dead-letter queues or some other…" at bounding box center [520, 318] width 612 height 43
click at [483, 307] on p "The recovery flow in other systems may require dead-letter queues or some other…" at bounding box center [520, 318] width 612 height 43
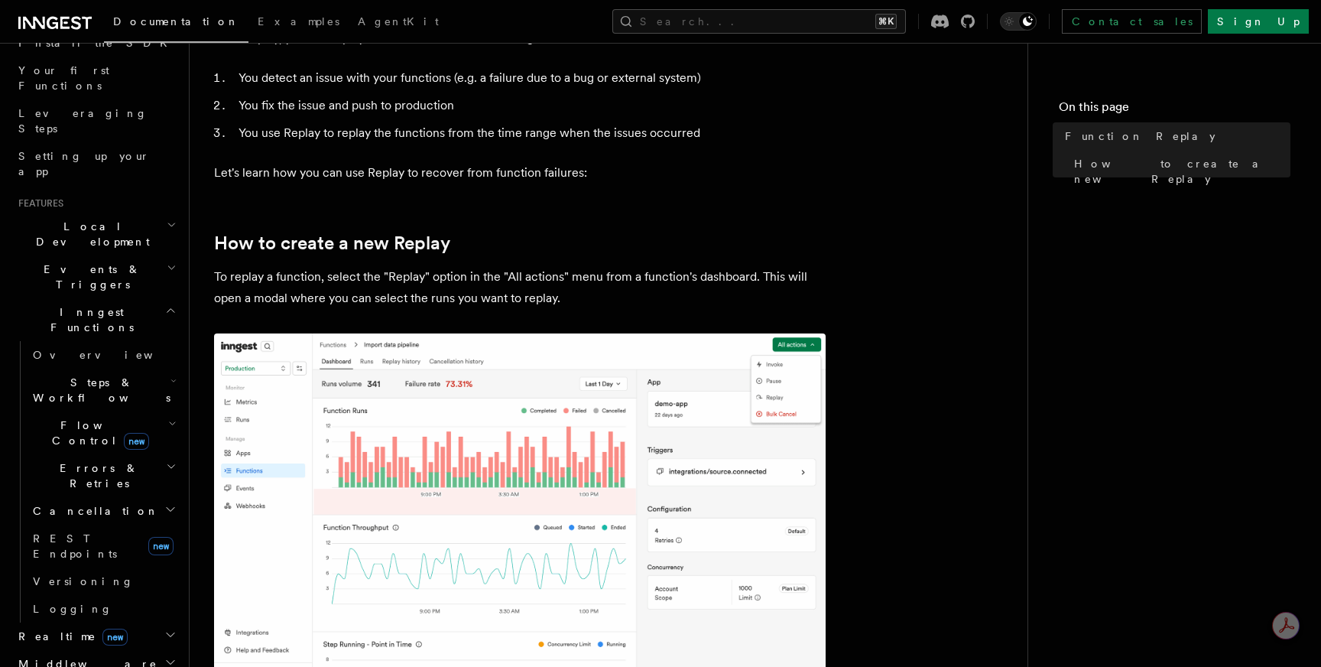
scroll to position [399, 0]
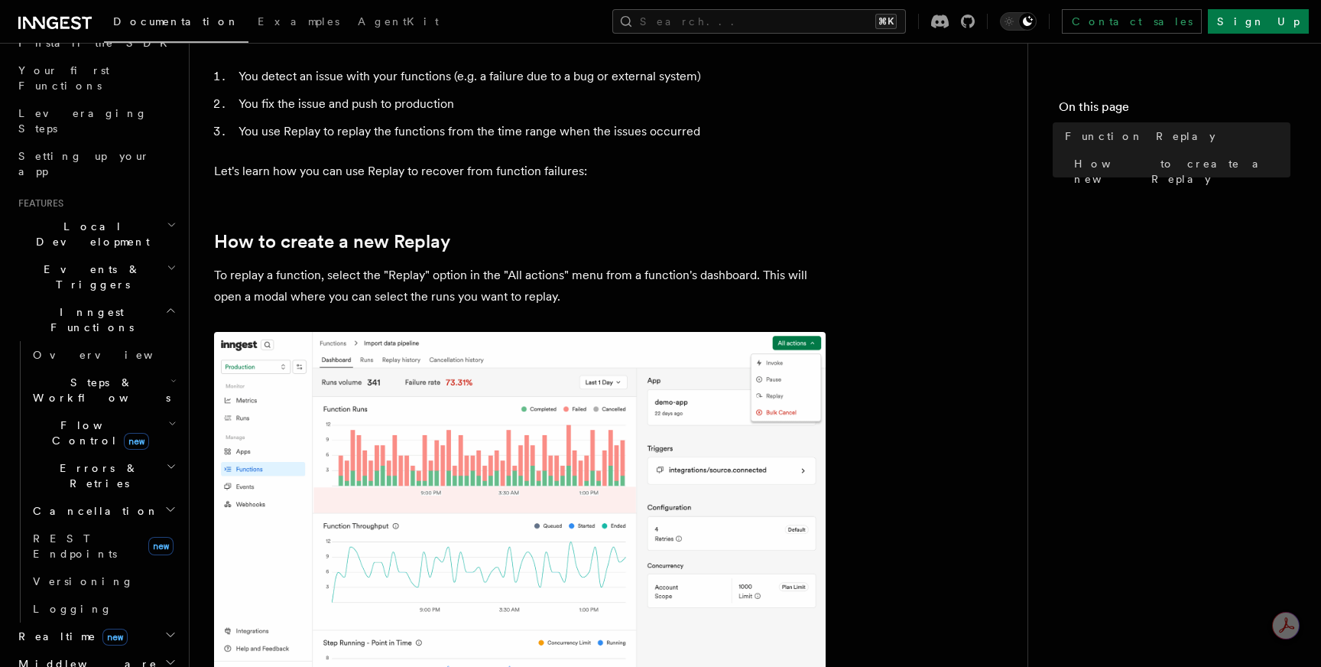
scroll to position [1730, 0]
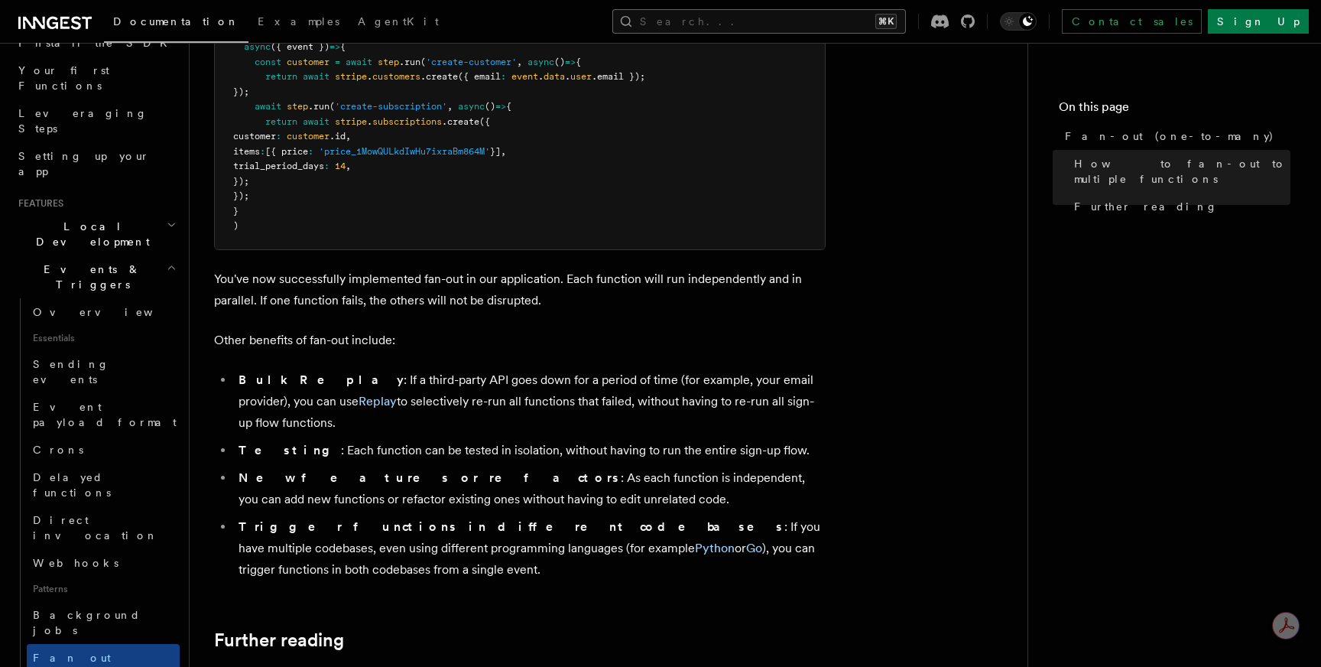
click at [906, 22] on button "Search... ⌘K" at bounding box center [759, 21] width 294 height 24
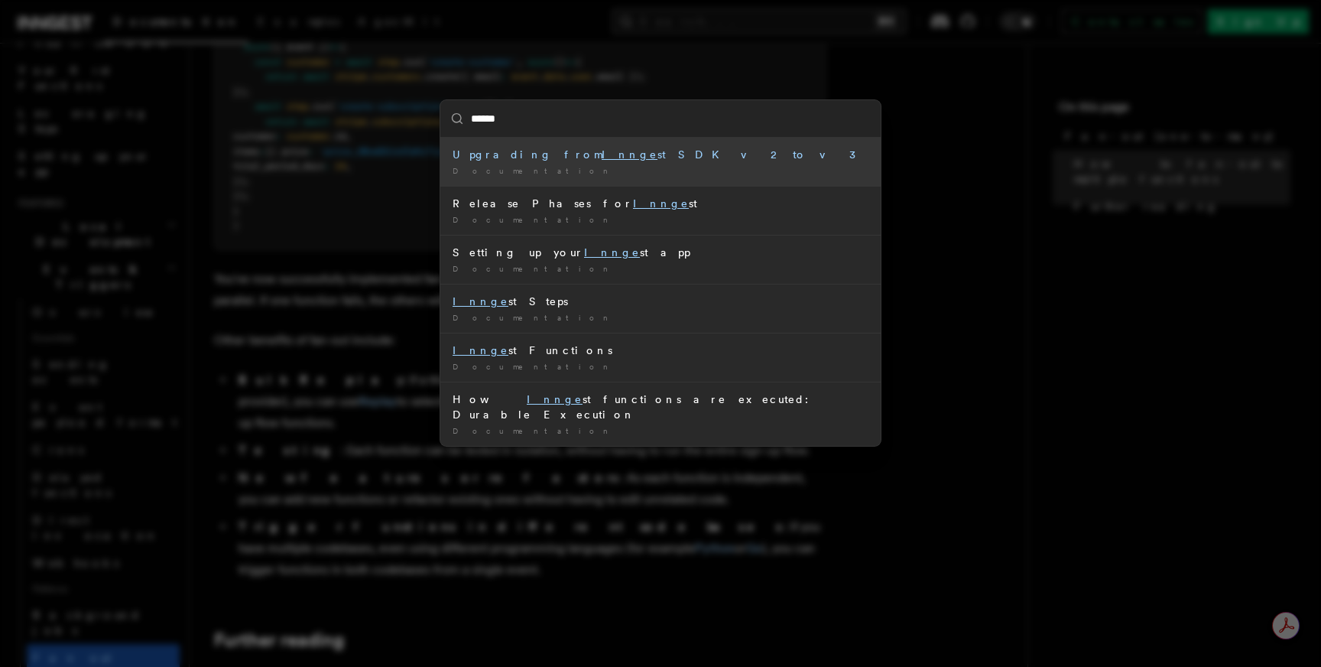
type input "*******"
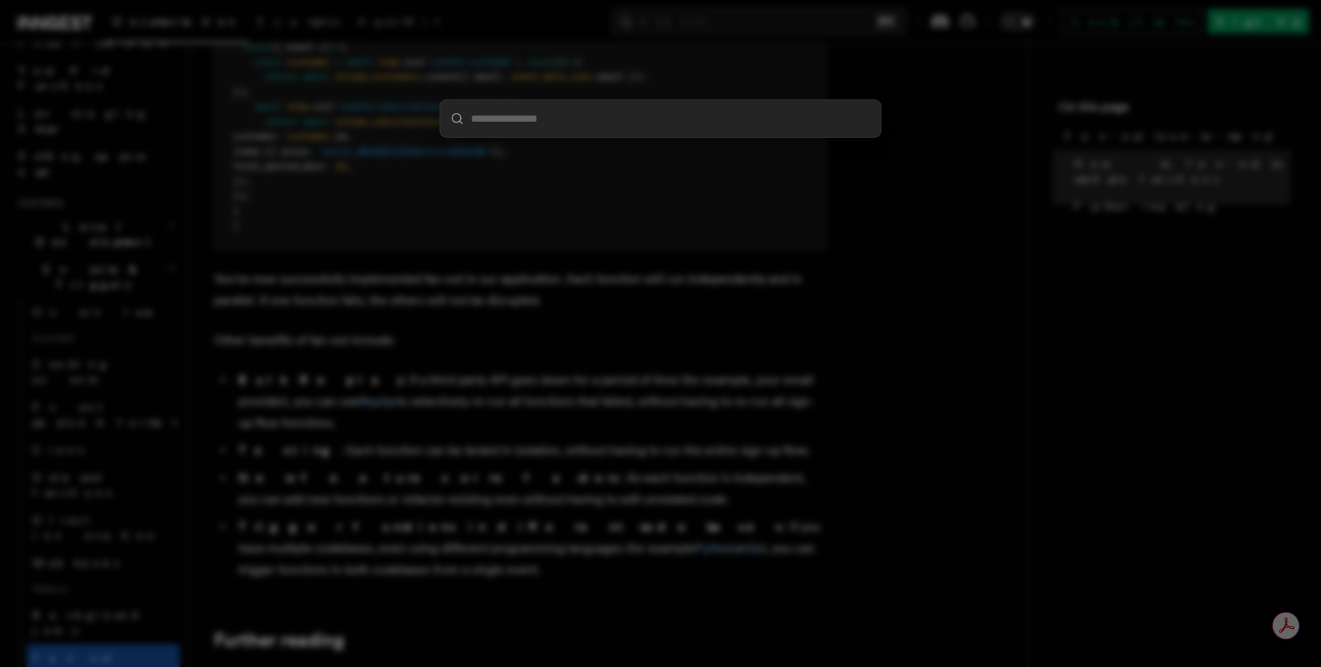
click at [739, 118] on input "search" at bounding box center [660, 118] width 440 height 37
paste input "**********"
type input "**********"
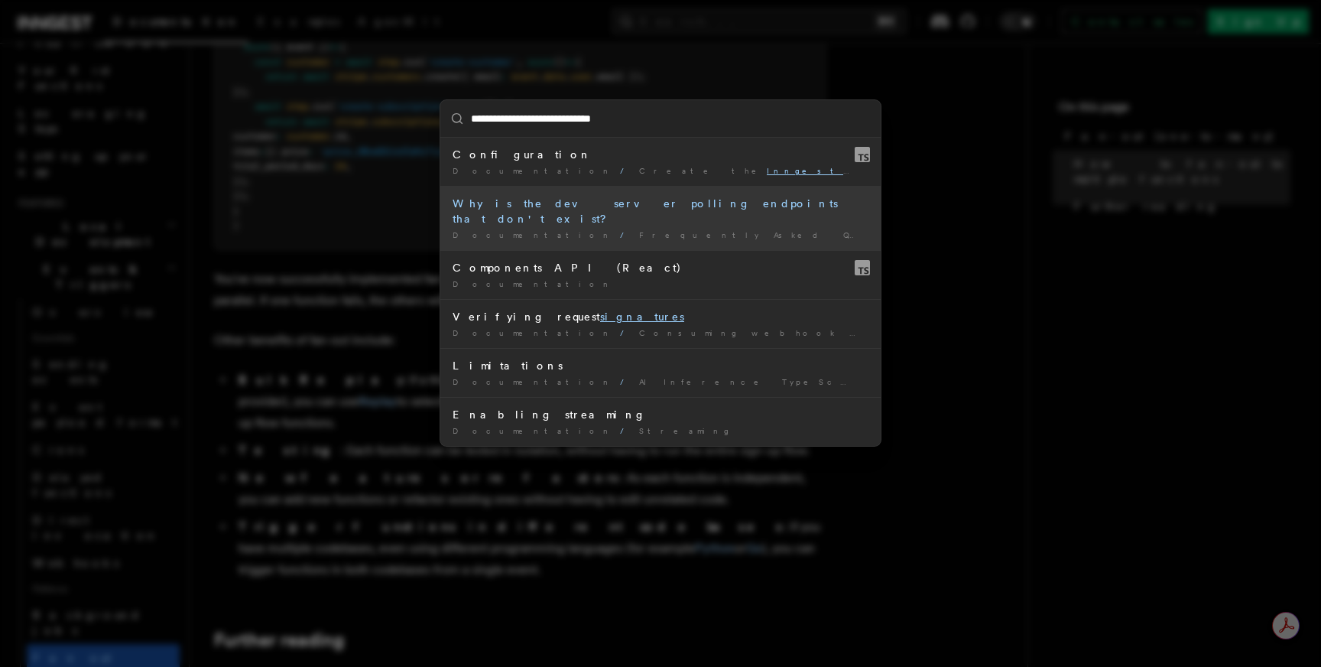
click at [503, 204] on div "Why is the dev server polling endpoints that don't exist?" at bounding box center [661, 211] width 416 height 31
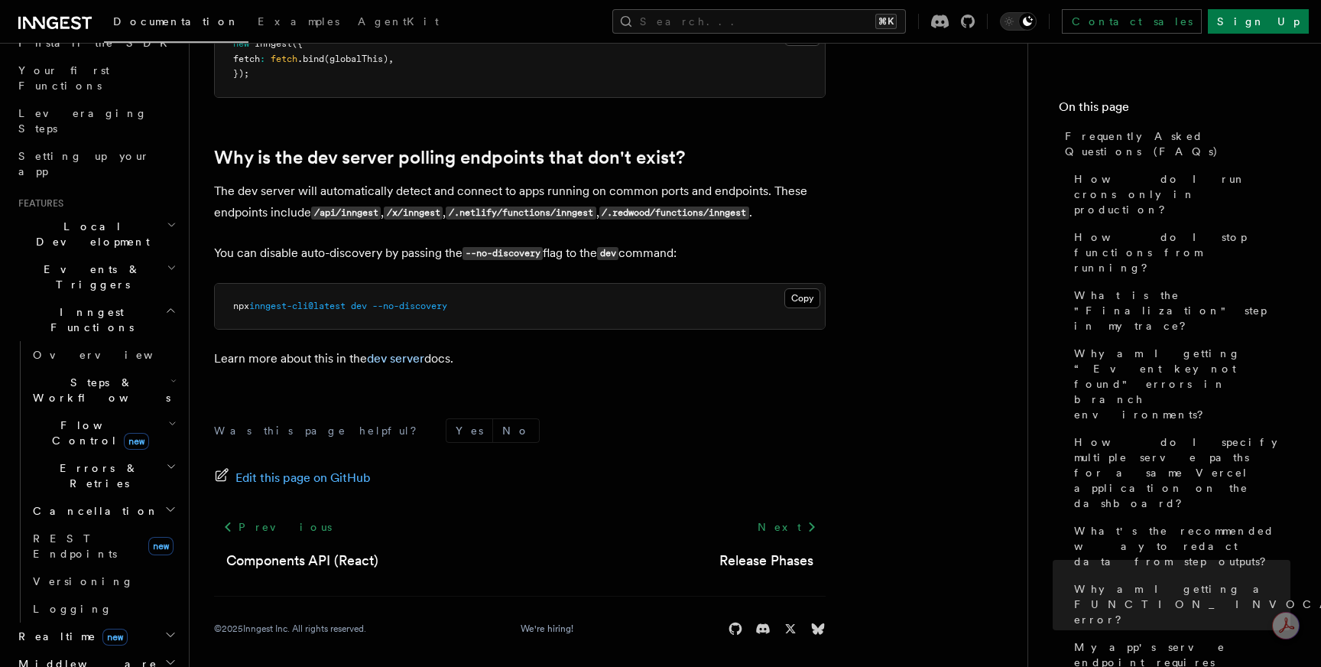
scroll to position [2895, 0]
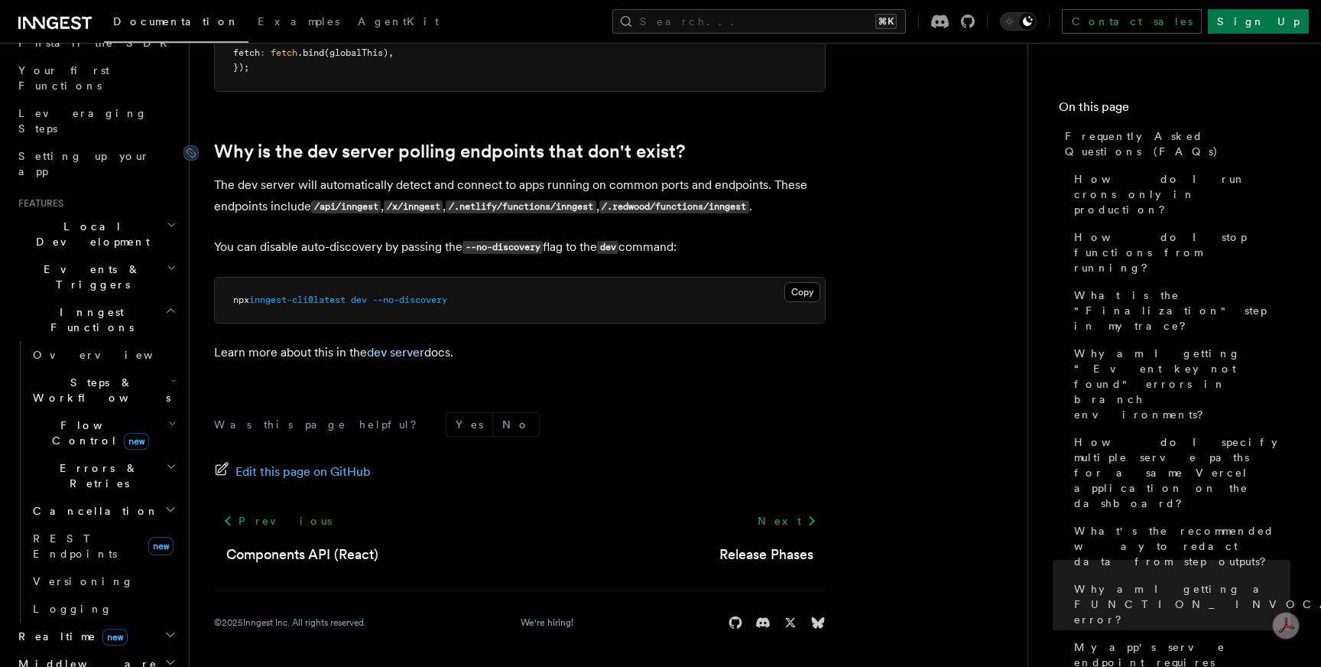
scroll to position [1730, 0]
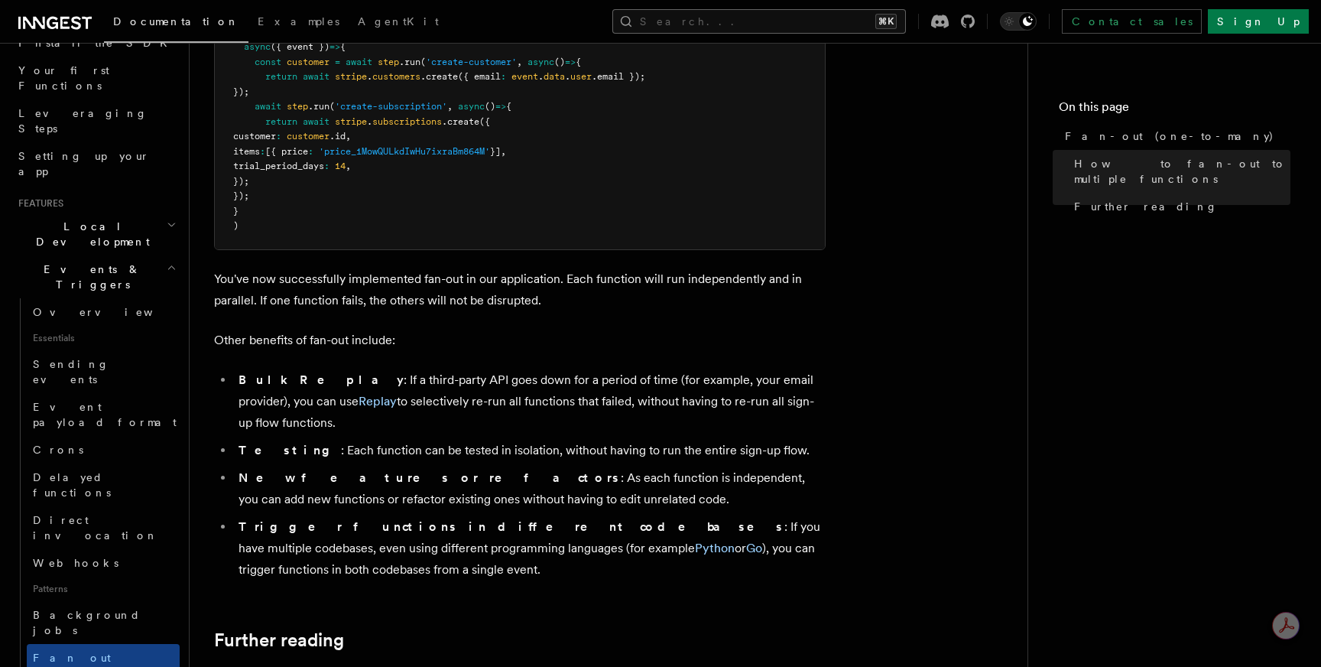
click at [904, 25] on button "Search... ⌘K" at bounding box center [759, 21] width 294 height 24
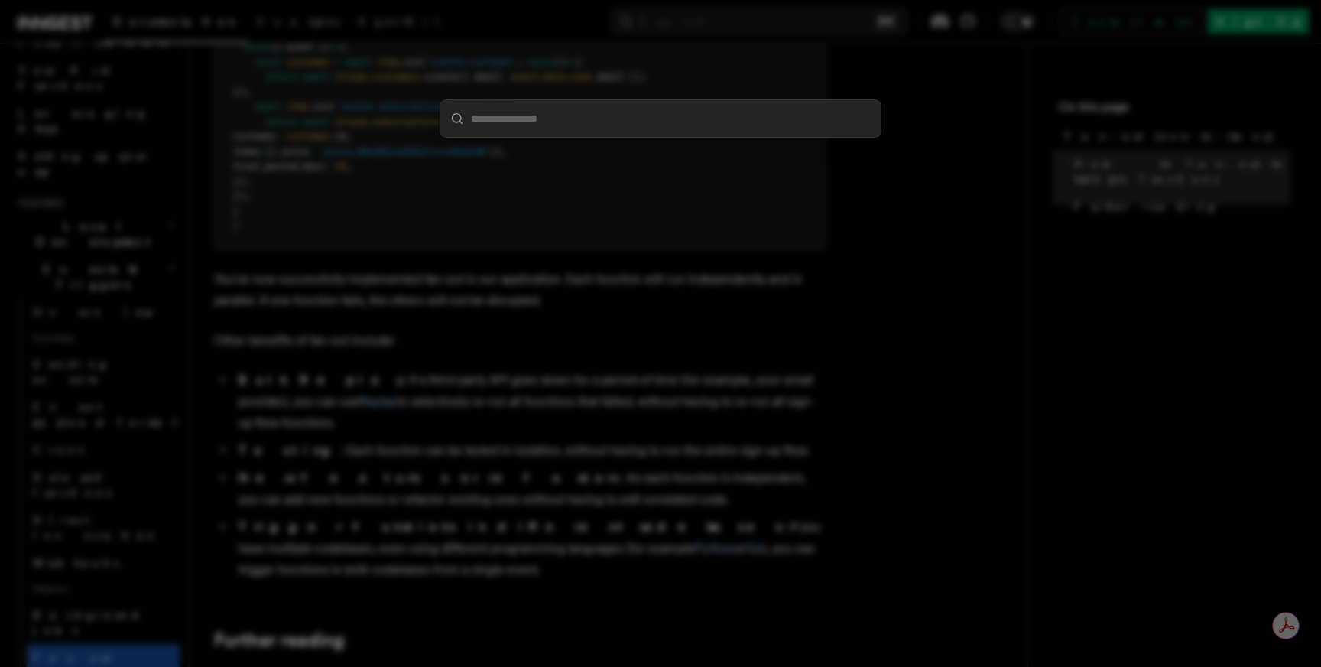
type input "**********"
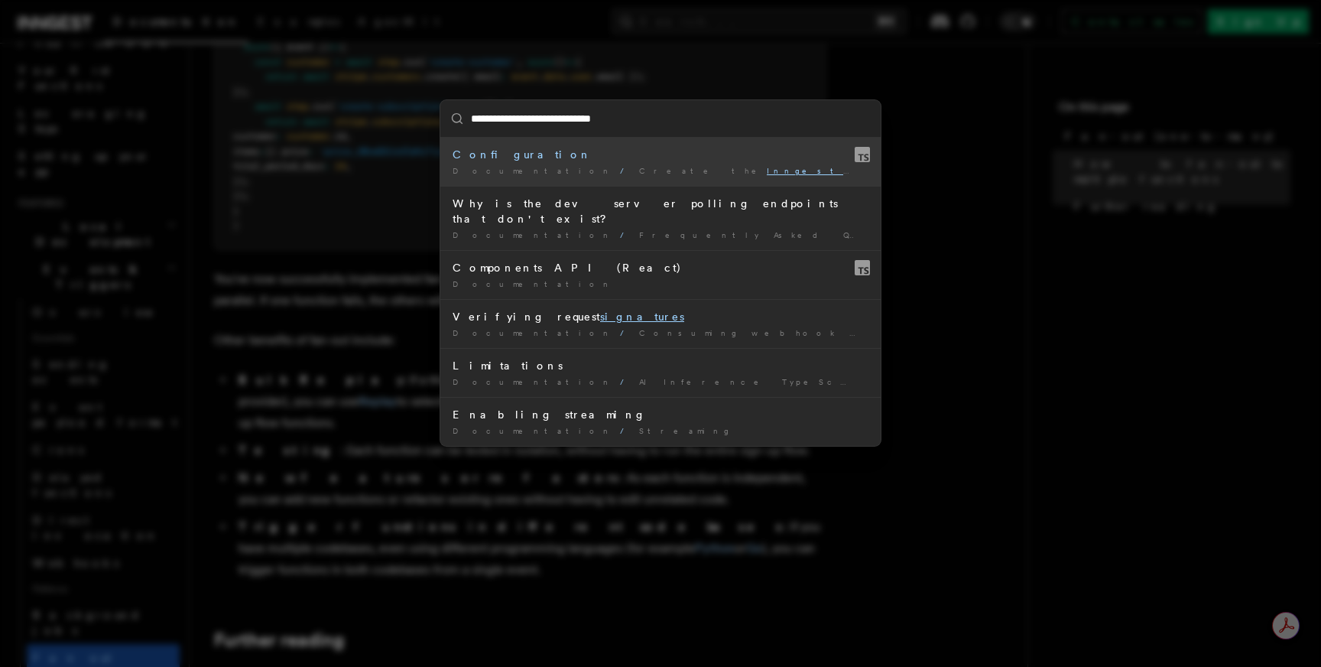
click at [494, 160] on div "Configuration" at bounding box center [661, 154] width 416 height 15
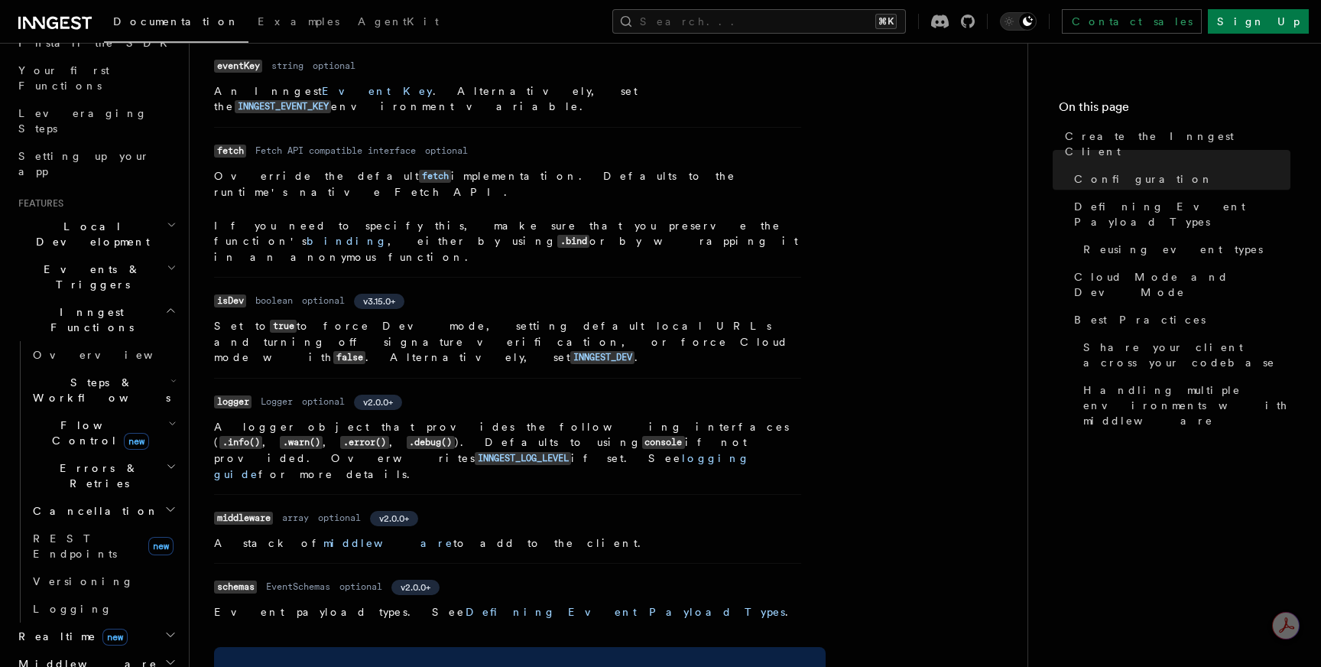
scroll to position [658, 0]
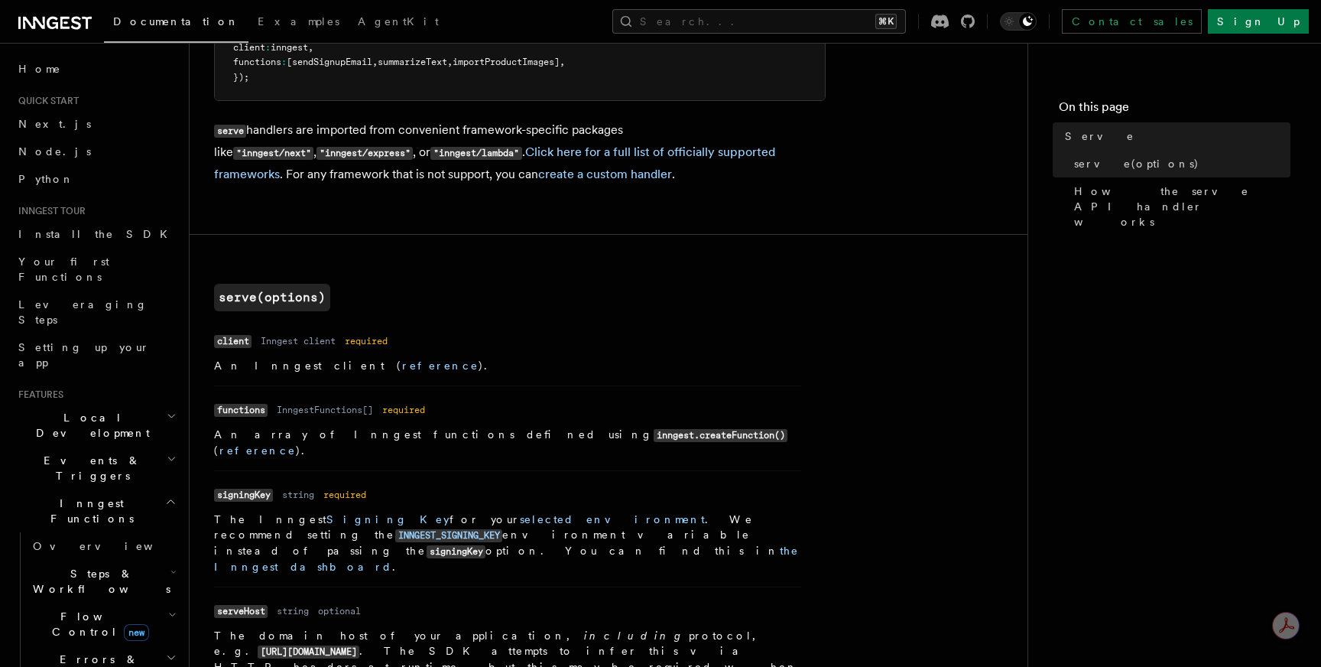
scroll to position [394, 0]
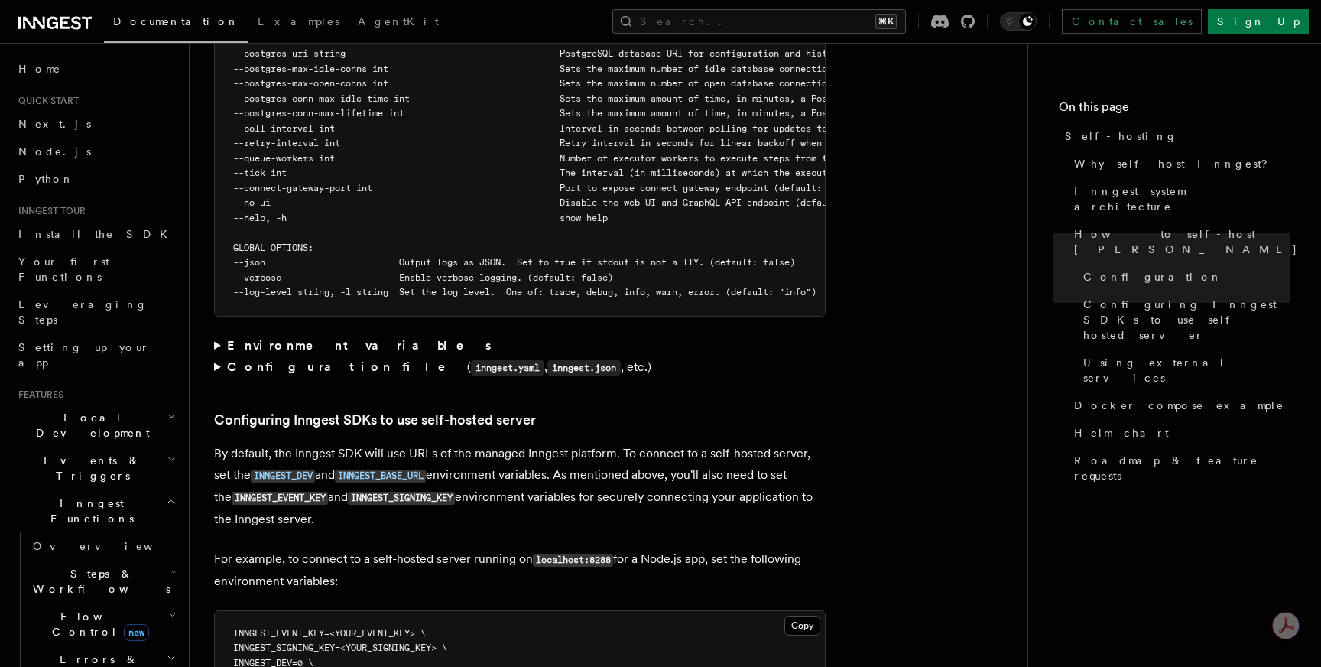
scroll to position [3029, 0]
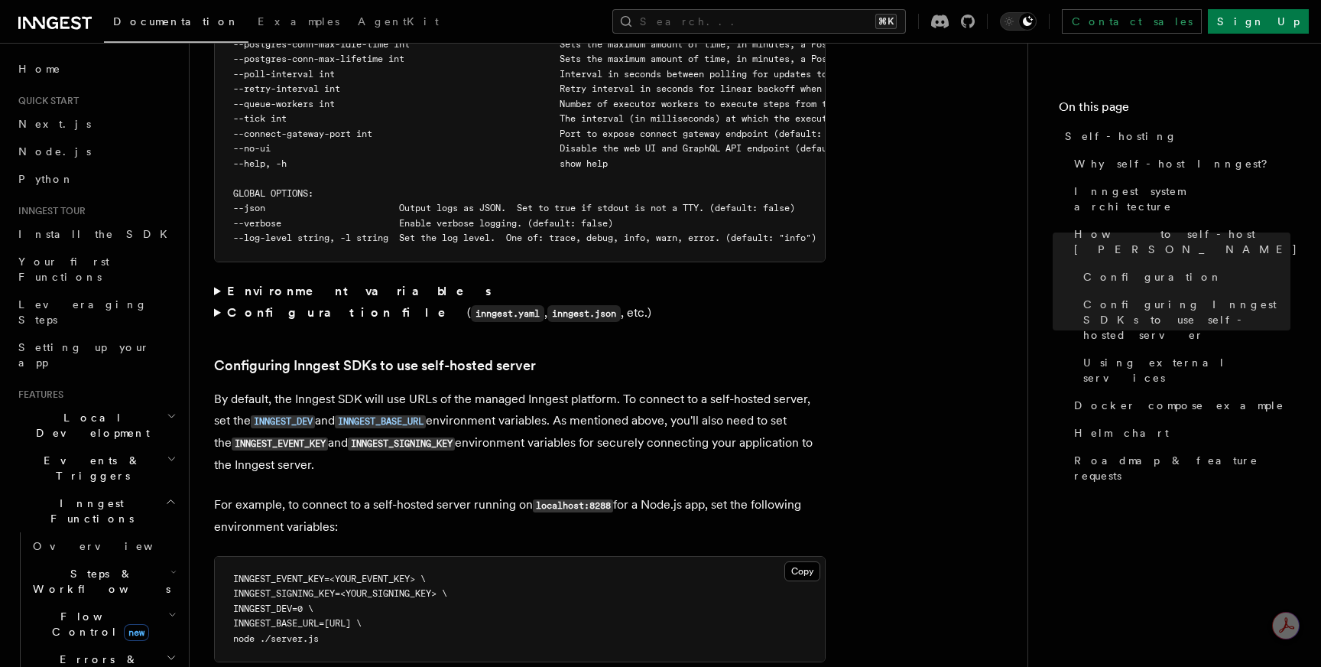
click at [264, 305] on strong "Configuration file" at bounding box center [347, 312] width 240 height 15
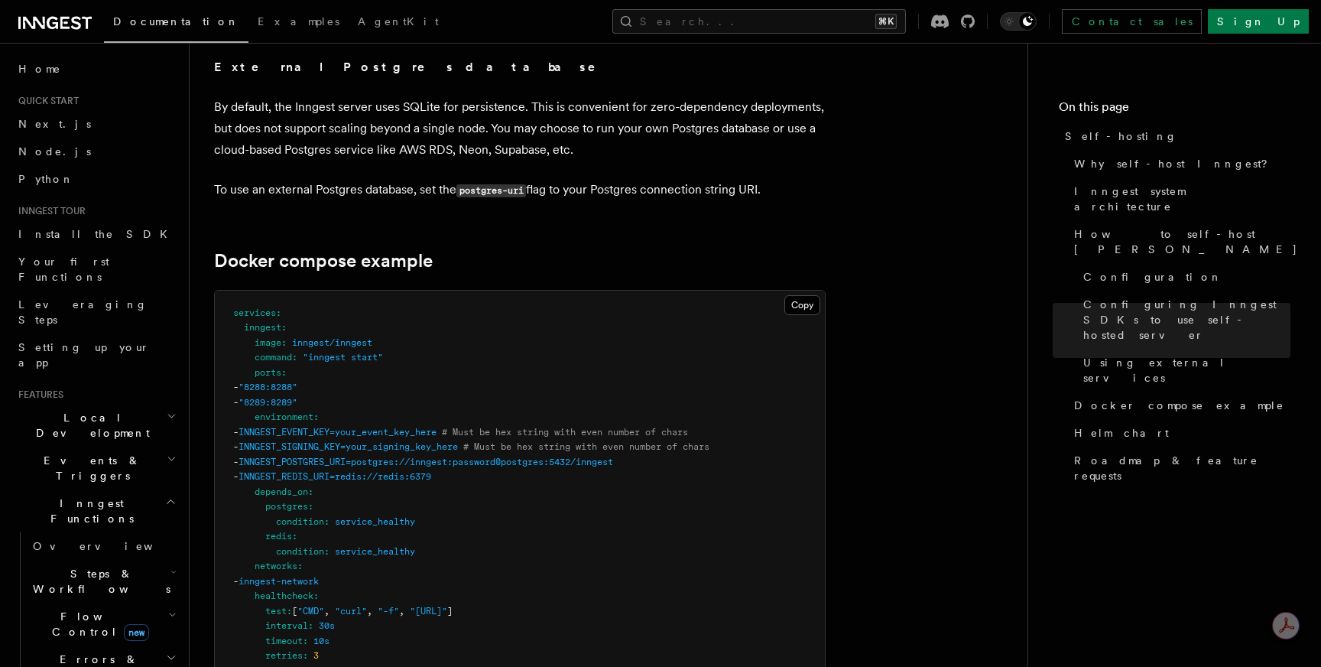
scroll to position [4171, 0]
